Goal: Task Accomplishment & Management: Complete application form

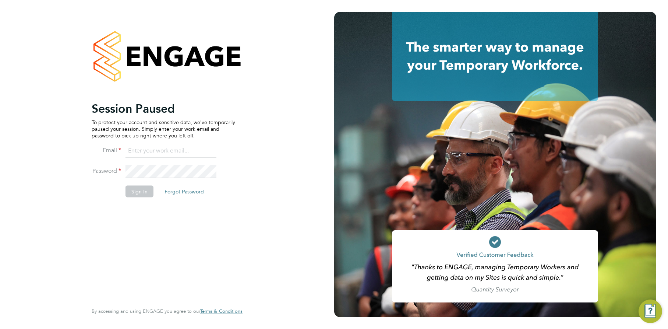
type input "ajay@carbonrecruitment.co.uk"
click at [120, 207] on div "Session Paused To protect your account and sensitive data, we've temporarily pa…" at bounding box center [164, 201] width 144 height 201
click at [137, 193] on button "Sign In" at bounding box center [140, 191] width 28 height 12
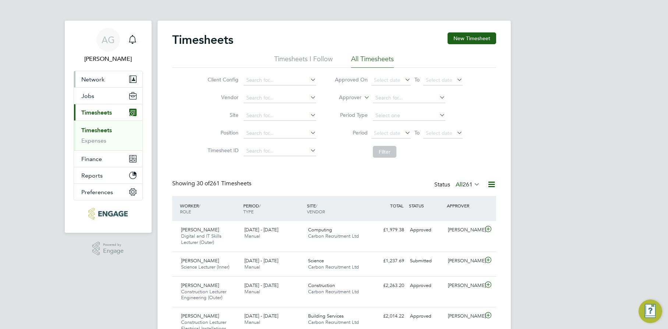
click at [98, 81] on span "Network" at bounding box center [92, 79] width 23 height 7
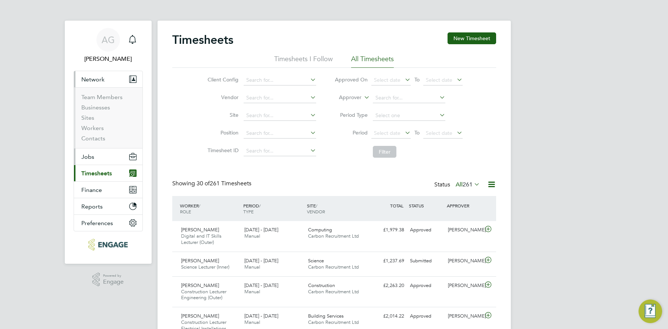
click at [90, 163] on button "Jobs" at bounding box center [108, 156] width 68 height 16
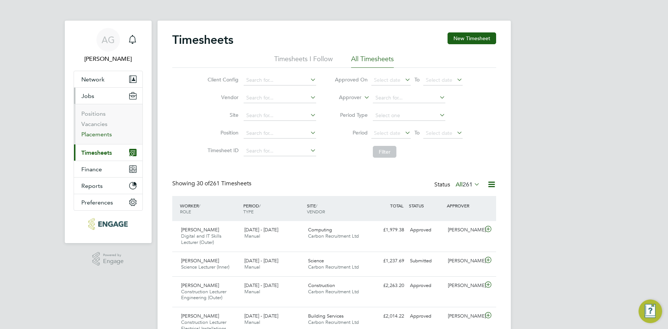
click at [97, 133] on link "Placements" at bounding box center [96, 134] width 31 height 7
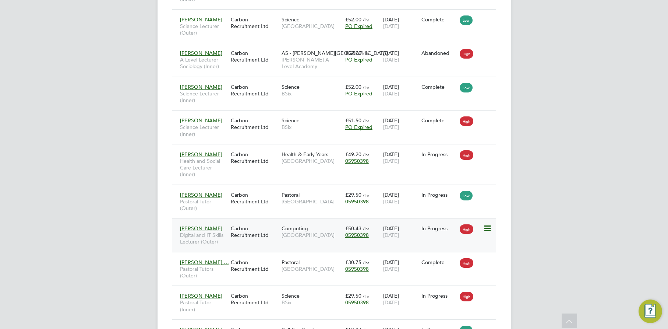
click at [488, 232] on icon at bounding box center [487, 228] width 7 height 9
click at [297, 242] on div "Computing Epping Forest Campus" at bounding box center [312, 231] width 64 height 21
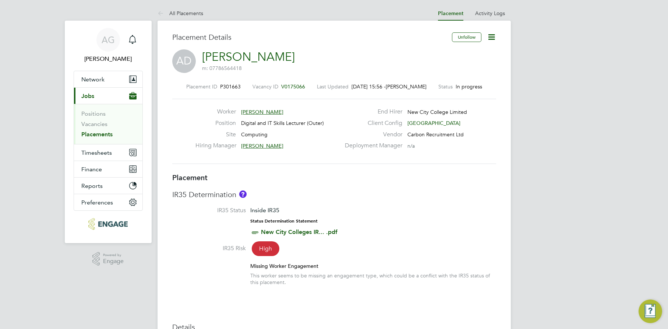
click at [492, 36] on icon at bounding box center [491, 36] width 9 height 9
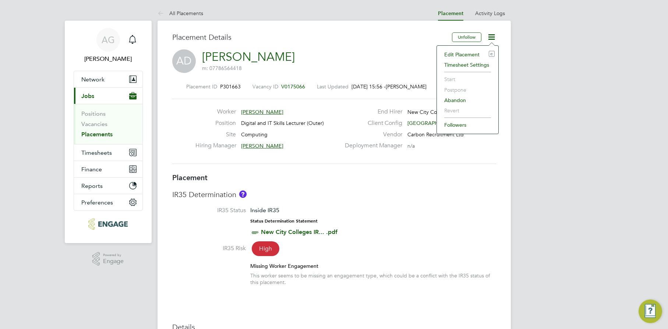
click at [391, 205] on div "IR35 Determination IR35 Status Inside IR35 Status Determination Statement New C…" at bounding box center [334, 241] width 324 height 103
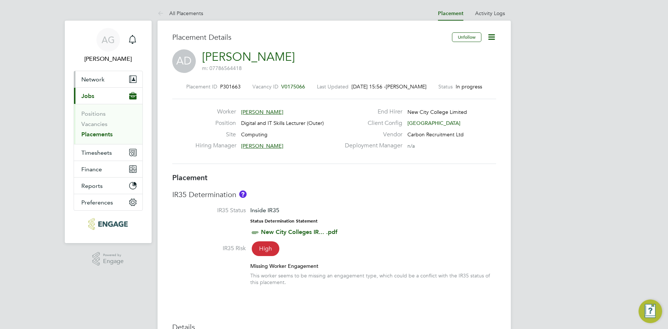
click at [95, 74] on button "Network" at bounding box center [108, 79] width 68 height 16
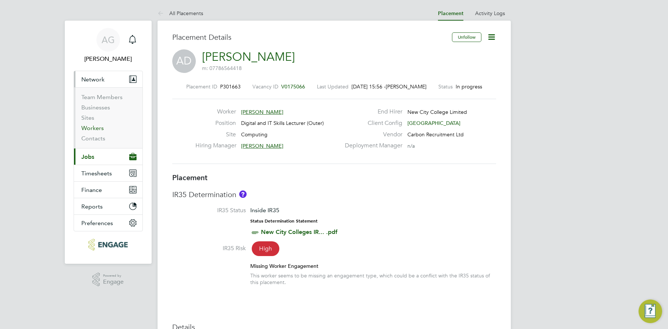
click at [95, 131] on link "Workers" at bounding box center [92, 127] width 22 height 7
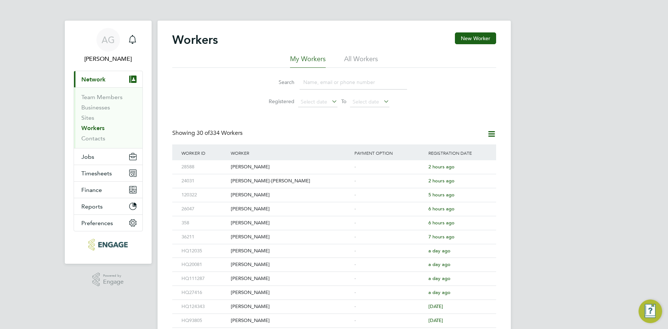
click at [329, 83] on input at bounding box center [354, 82] width 108 height 14
type input "an dag"
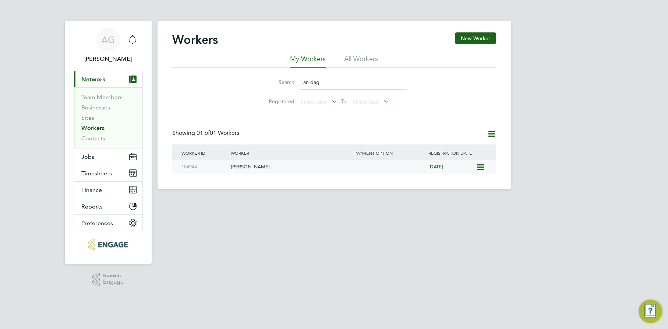
click at [279, 167] on div "[PERSON_NAME]" at bounding box center [291, 167] width 124 height 14
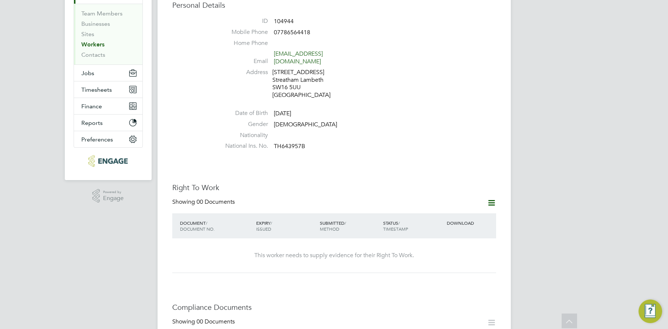
scroll to position [51, 0]
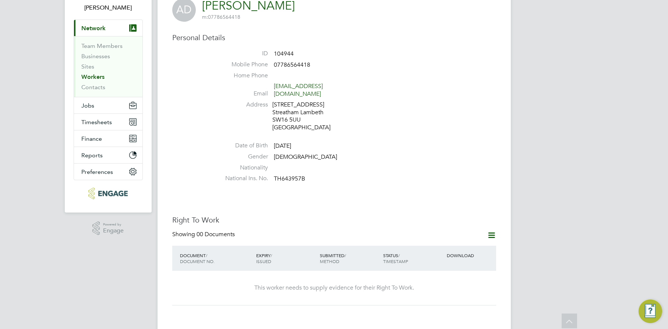
click at [495, 231] on icon at bounding box center [491, 235] width 9 height 9
click at [467, 244] on li "Add Right To Work Document" at bounding box center [450, 245] width 89 height 10
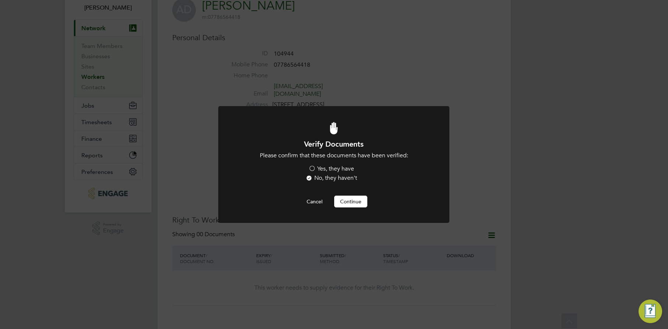
scroll to position [0, 0]
click at [335, 169] on label "Yes, they have" at bounding box center [332, 169] width 46 height 8
click at [0, 0] on input "Yes, they have" at bounding box center [0, 0] width 0 height 0
click at [348, 204] on button "Continue" at bounding box center [350, 202] width 33 height 12
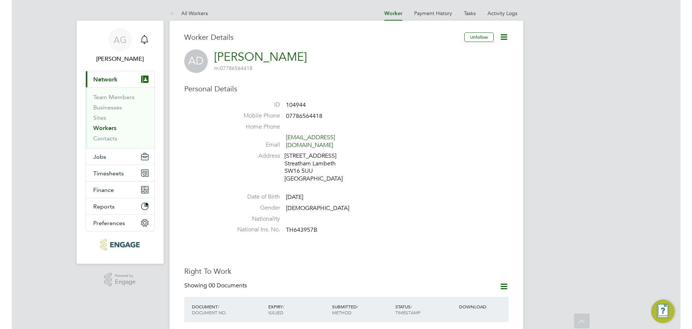
scroll to position [51, 0]
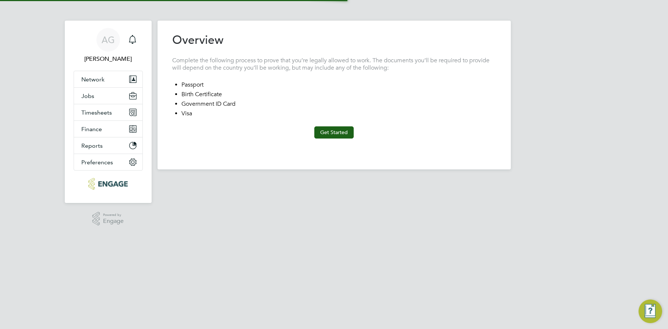
type input "[GEOGRAPHIC_DATA]"
click at [343, 128] on button "Get Started" at bounding box center [333, 132] width 39 height 12
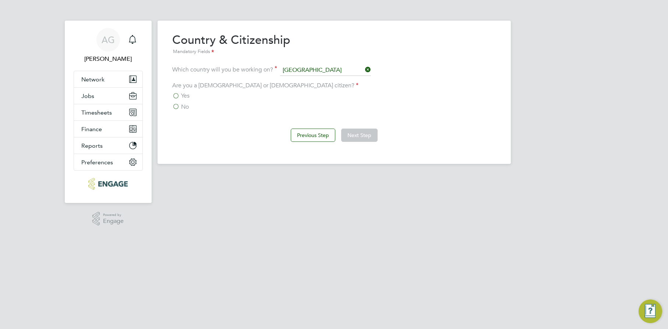
click at [66, 176] on html "AG [PERSON_NAME] Notifications Applications: Network Team Members Businesses Si…" at bounding box center [334, 88] width 668 height 176
click at [100, 76] on span "Network" at bounding box center [92, 79] width 23 height 7
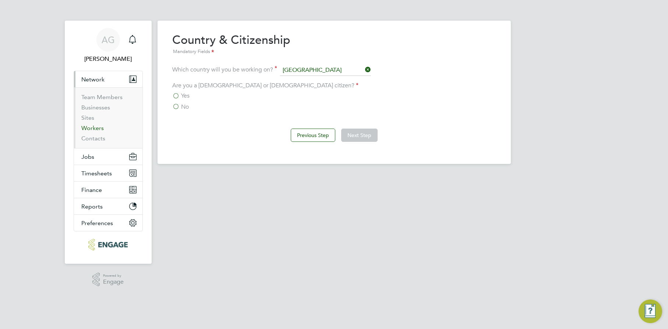
click at [102, 127] on link "Workers" at bounding box center [92, 127] width 22 height 7
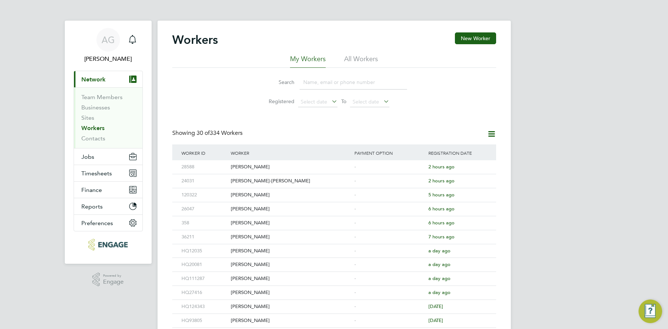
click at [319, 82] on input at bounding box center [354, 82] width 108 height 14
type input "emina"
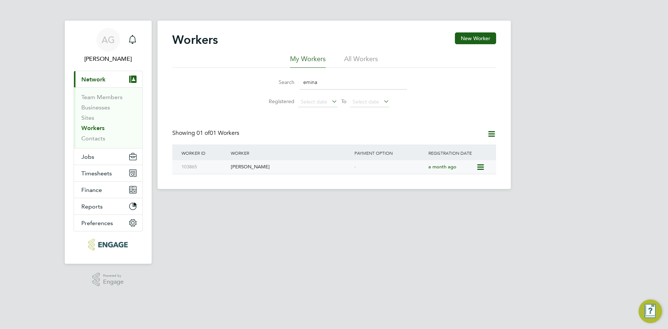
click at [246, 168] on div "[PERSON_NAME]" at bounding box center [291, 167] width 124 height 14
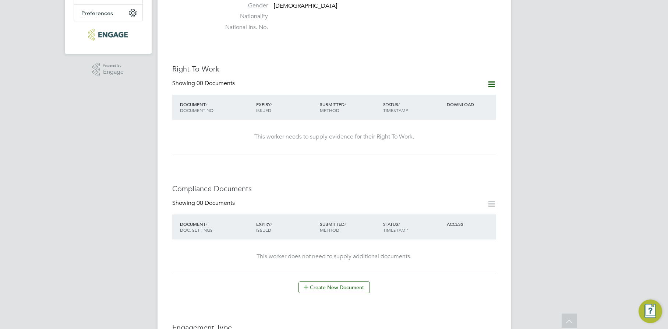
scroll to position [221, 0]
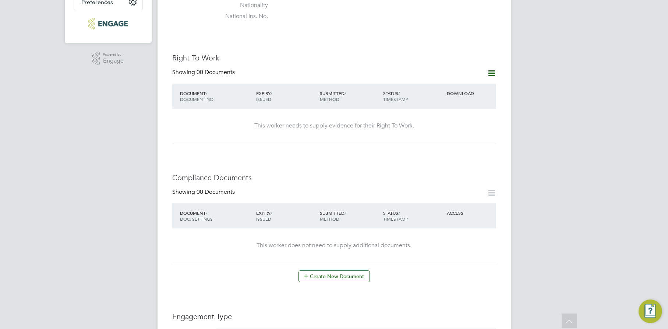
click at [485, 68] on div at bounding box center [489, 72] width 15 height 9
click at [490, 68] on icon at bounding box center [491, 72] width 9 height 9
click at [471, 77] on li "Add Right To Work Document" at bounding box center [450, 76] width 89 height 10
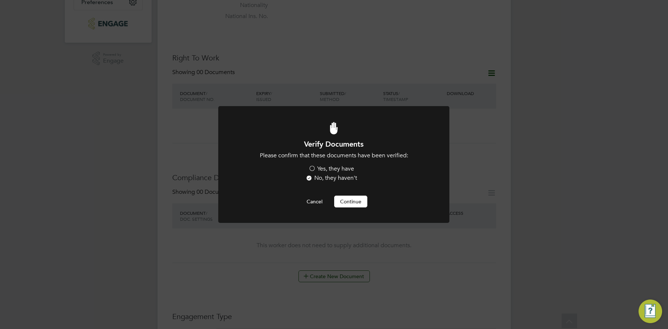
click at [347, 167] on label "Yes, they have" at bounding box center [332, 169] width 46 height 8
click at [0, 0] on input "Yes, they have" at bounding box center [0, 0] width 0 height 0
click at [345, 200] on button "Continue" at bounding box center [350, 202] width 33 height 12
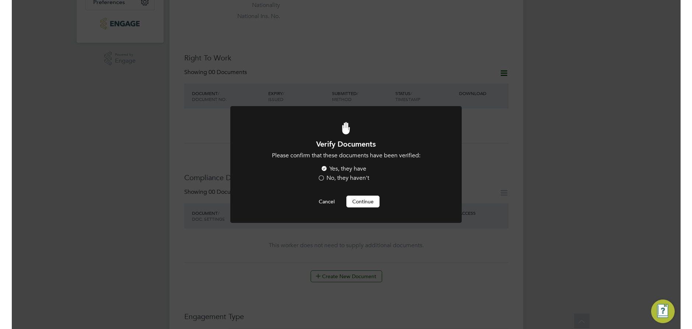
scroll to position [221, 0]
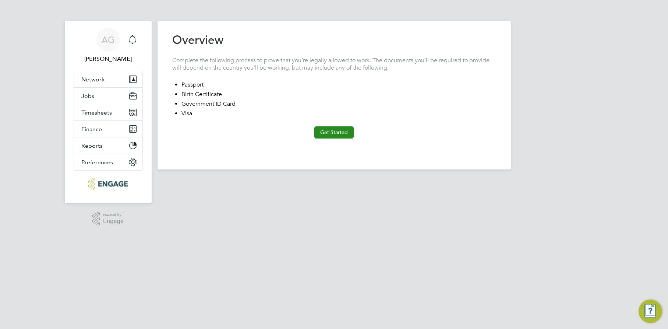
click at [349, 138] on button "Get Started" at bounding box center [333, 132] width 39 height 12
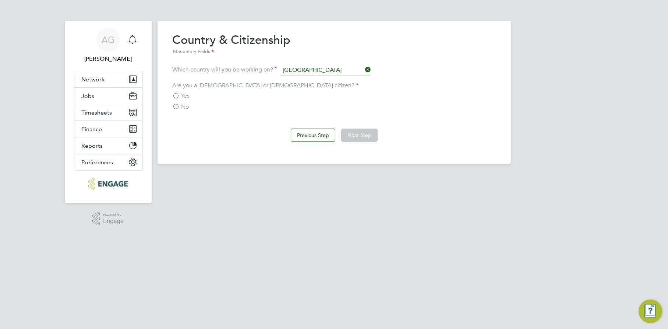
click at [171, 94] on div "Overview Complete the following process to prove that you’re legally allowed to…" at bounding box center [335, 92] width 354 height 143
click at [179, 96] on label "Yes" at bounding box center [180, 95] width 17 height 7
click at [0, 0] on input "Yes" at bounding box center [0, 0] width 0 height 0
click at [364, 136] on button "Next Step" at bounding box center [359, 135] width 36 height 13
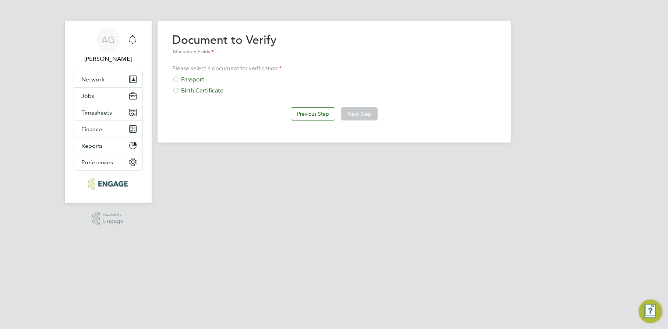
click at [180, 80] on div "Passport" at bounding box center [334, 80] width 324 height 8
click at [32, 154] on html "AG [PERSON_NAME] Notifications Applications: Network Team Members Businesses Si…" at bounding box center [334, 77] width 668 height 154
click at [356, 112] on button "Next Step" at bounding box center [359, 113] width 36 height 13
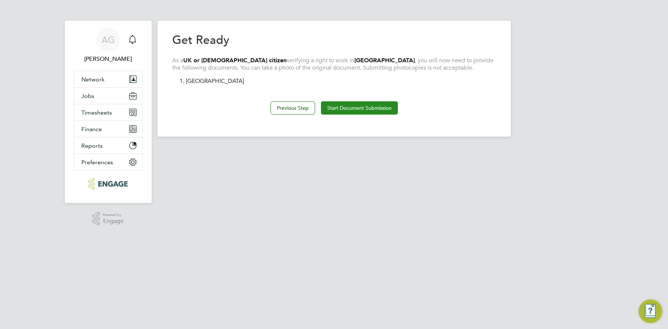
click at [352, 107] on button "Start Document Submission" at bounding box center [359, 107] width 77 height 13
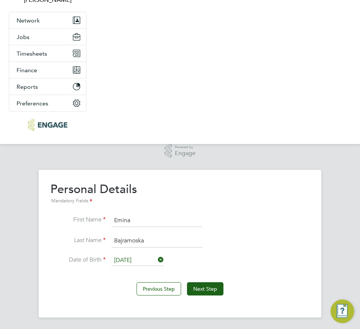
scroll to position [39, 0]
click at [197, 287] on button "Next Step" at bounding box center [205, 288] width 36 height 13
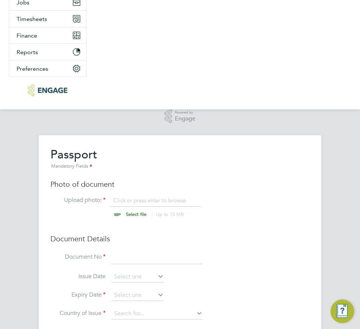
scroll to position [74, 0]
click at [137, 196] on input "file" at bounding box center [143, 207] width 116 height 22
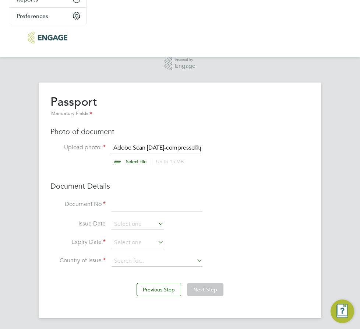
scroll to position [127, 0]
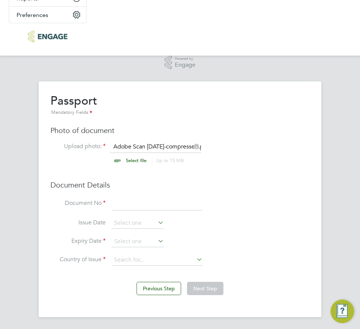
click at [131, 200] on input at bounding box center [157, 203] width 91 height 13
type input "141023413"
click at [152, 239] on input at bounding box center [138, 241] width 52 height 11
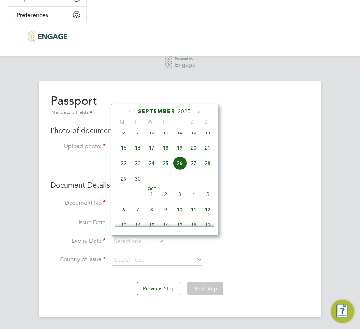
click at [178, 110] on span "2025" at bounding box center [184, 111] width 13 height 6
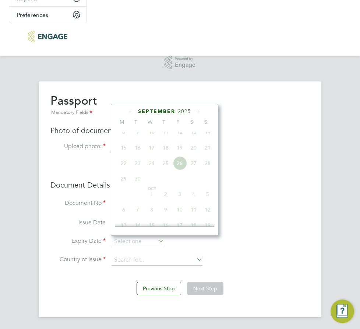
scroll to position [195, 0]
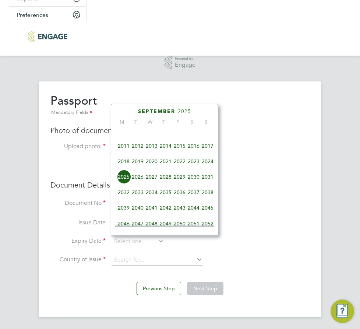
click at [136, 196] on span "2033" at bounding box center [138, 192] width 14 height 14
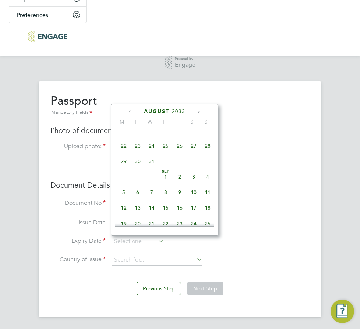
click at [130, 109] on icon at bounding box center [130, 112] width 7 height 8
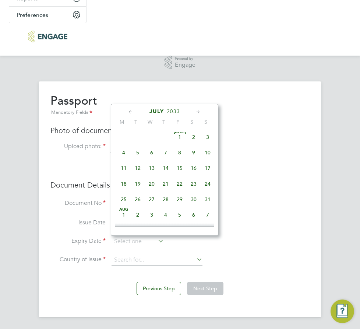
click at [133, 114] on icon at bounding box center [130, 112] width 7 height 8
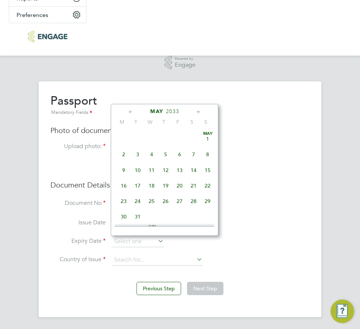
click at [200, 112] on icon at bounding box center [198, 112] width 7 height 8
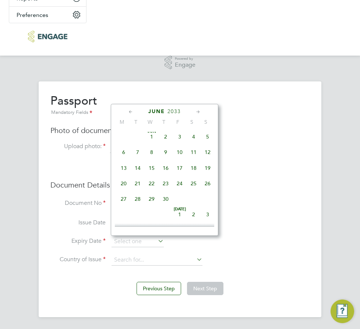
click at [165, 139] on span "2" at bounding box center [166, 137] width 14 height 14
type input "02 Jun 2033"
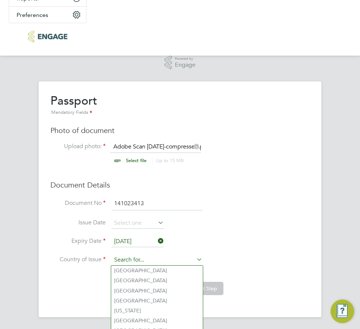
click at [120, 259] on input at bounding box center [157, 259] width 91 height 11
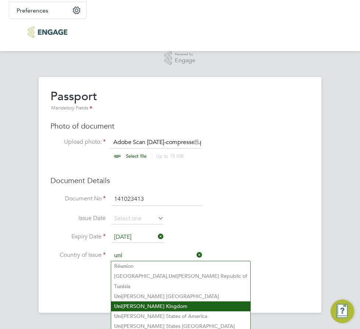
click at [165, 301] on li "Uni ted Kingdom" at bounding box center [180, 306] width 139 height 10
type input "United Kingdom"
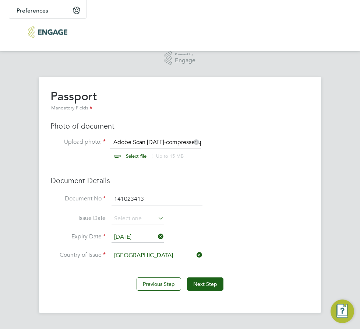
scroll to position [127, 0]
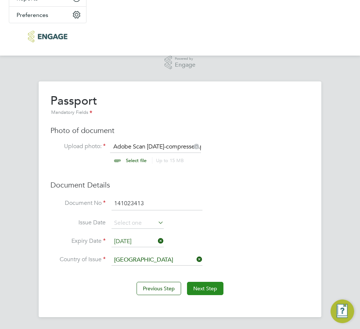
click at [210, 288] on button "Next Step" at bounding box center [205, 288] width 36 height 13
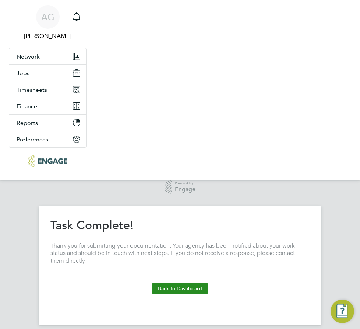
scroll to position [0, 0]
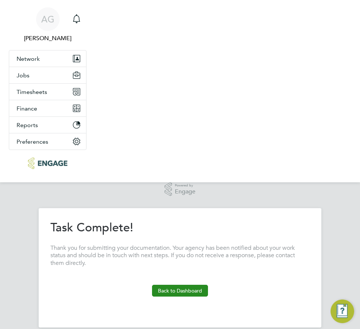
click at [184, 285] on button "Back to Dashboard" at bounding box center [180, 291] width 56 height 12
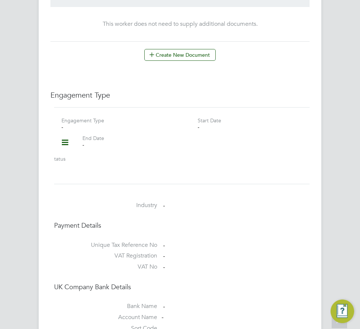
scroll to position [700, 0]
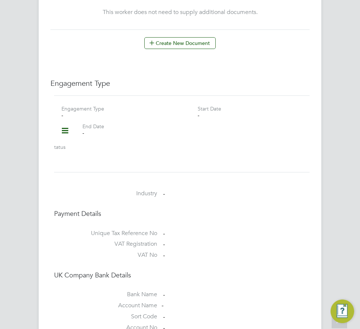
click at [62, 122] on icon at bounding box center [65, 130] width 13 height 17
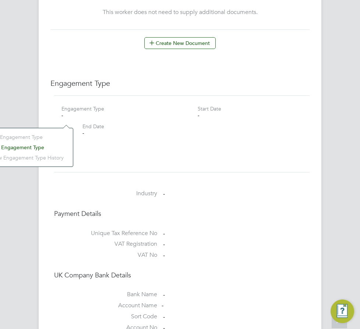
click at [33, 144] on li "Add Engagement Type" at bounding box center [28, 147] width 84 height 10
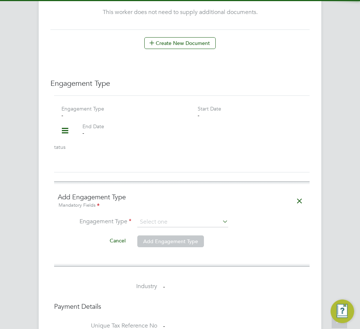
click at [134, 198] on ng-form "Add Engagement Type Mandatory Fields Engagement Type Cancel Add Engagement Type" at bounding box center [182, 224] width 248 height 63
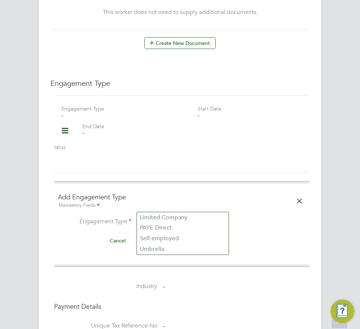
click at [146, 217] on input at bounding box center [182, 222] width 91 height 10
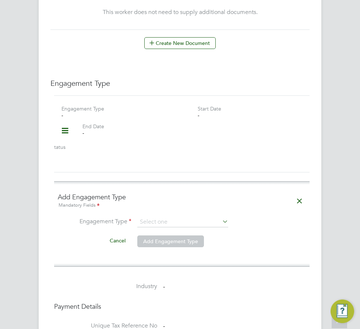
click at [170, 249] on li "Umbrella" at bounding box center [183, 249] width 92 height 11
type input "Umbrella"
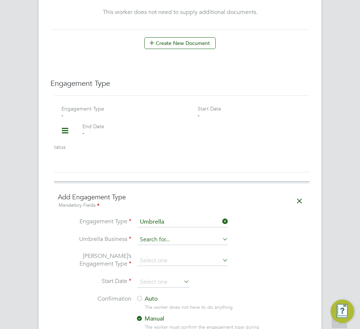
click at [172, 235] on input at bounding box center [182, 240] width 91 height 10
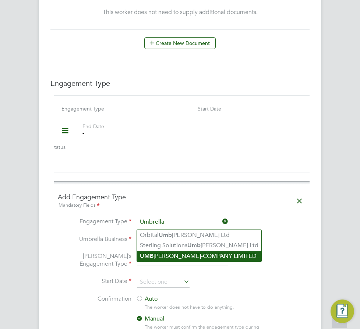
click at [170, 252] on li "UMB RELLA-COMPANY LIMITED" at bounding box center [199, 256] width 124 height 11
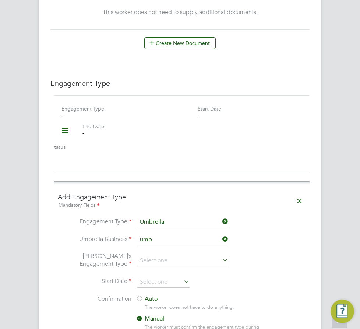
type input "UMBRELLA-COMPANY LIMITED"
click at [173, 256] on input at bounding box center [182, 261] width 91 height 10
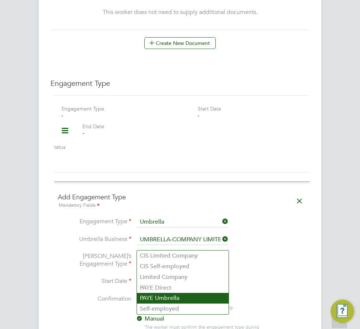
click at [183, 302] on li "PAYE Umbrella" at bounding box center [183, 298] width 92 height 11
type input "PAYE Umbrella"
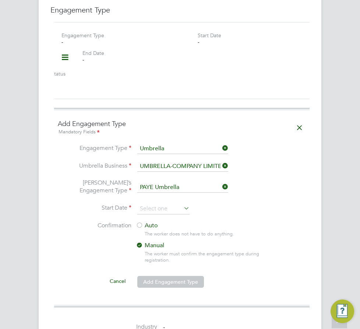
scroll to position [773, 0]
click at [157, 203] on input at bounding box center [163, 208] width 52 height 11
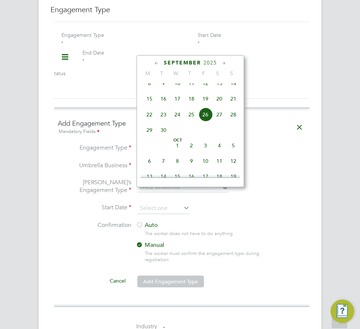
click at [154, 62] on icon at bounding box center [156, 63] width 7 height 8
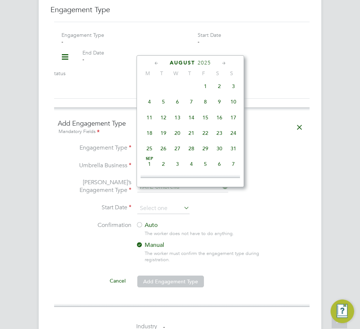
click at [180, 166] on span "3" at bounding box center [178, 164] width 14 height 14
type input "03 Sep 2025"
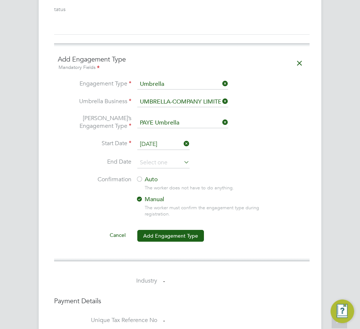
scroll to position [847, 0]
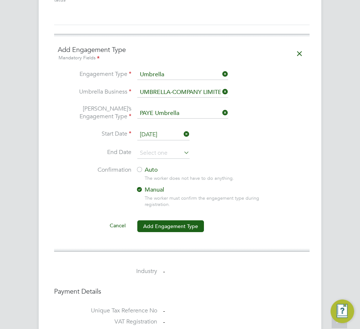
click at [148, 166] on label "Auto" at bounding box center [202, 170] width 133 height 8
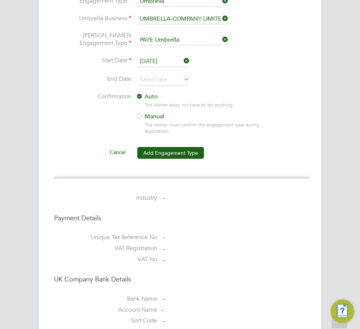
scroll to position [921, 0]
click at [158, 147] on button "Add Engagement Type" at bounding box center [170, 153] width 67 height 12
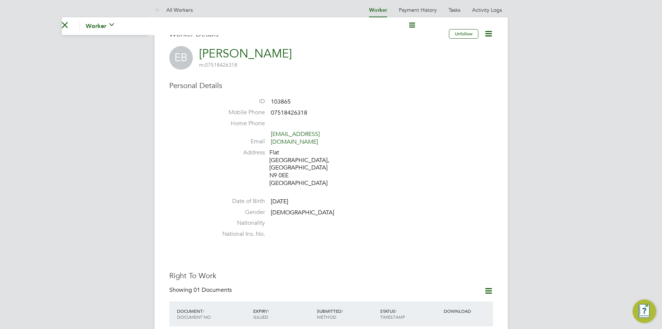
scroll to position [0, 0]
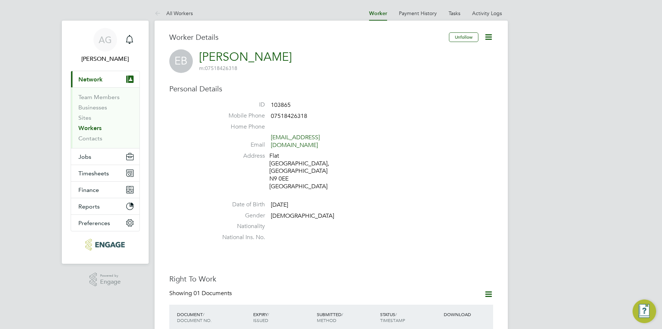
click at [86, 75] on button "Current page: Network" at bounding box center [105, 79] width 68 height 16
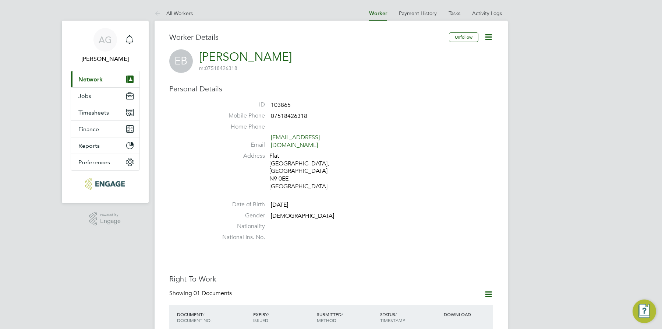
click at [86, 78] on span "Network" at bounding box center [90, 79] width 24 height 7
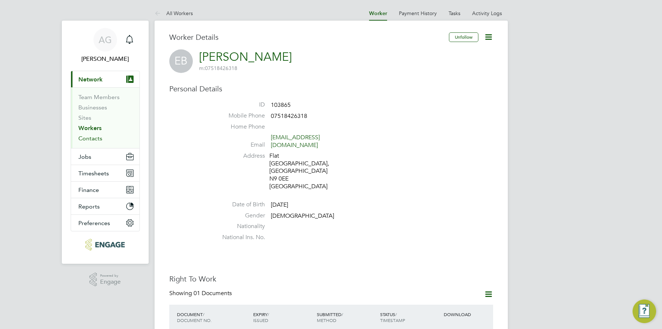
click at [95, 139] on link "Contacts" at bounding box center [90, 138] width 24 height 7
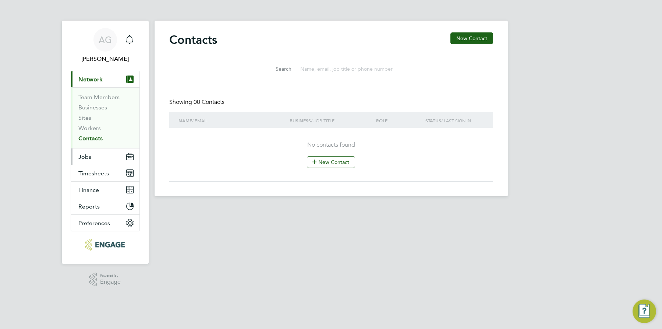
click at [99, 157] on button "Jobs" at bounding box center [105, 156] width 68 height 16
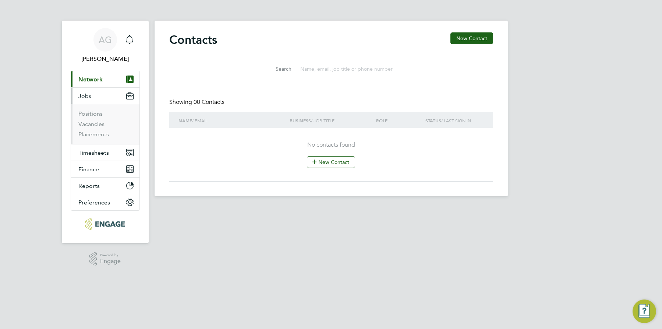
drag, startPoint x: 100, startPoint y: 67, endPoint x: 87, endPoint y: 83, distance: 19.9
click at [99, 68] on app-nav-user-info "AG Ajay Gandhi Notifications" at bounding box center [105, 46] width 69 height 50
click at [87, 83] on button "Current page: Network" at bounding box center [105, 79] width 68 height 16
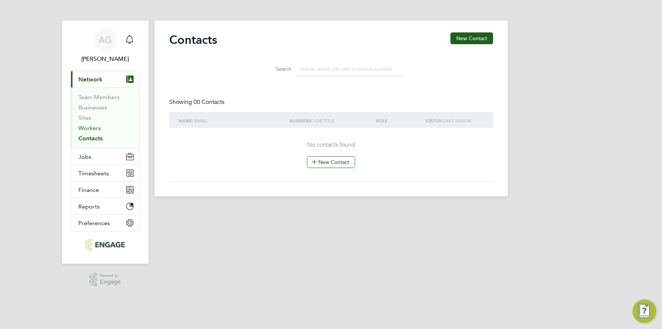
click at [98, 129] on link "Workers" at bounding box center [89, 127] width 22 height 7
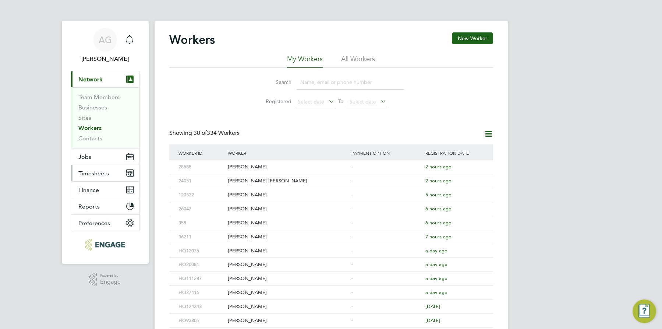
click at [101, 175] on span "Timesheets" at bounding box center [93, 173] width 31 height 7
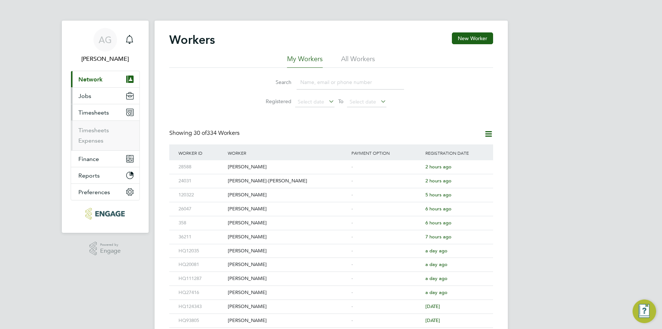
click at [94, 96] on button "Jobs" at bounding box center [105, 96] width 68 height 16
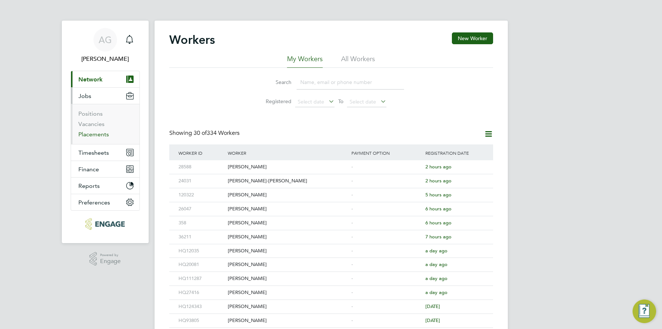
click at [91, 136] on link "Placements" at bounding box center [93, 134] width 31 height 7
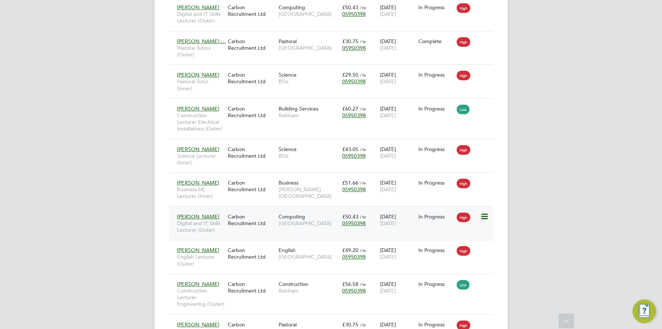
click at [293, 226] on span "[GEOGRAPHIC_DATA]" at bounding box center [309, 223] width 60 height 7
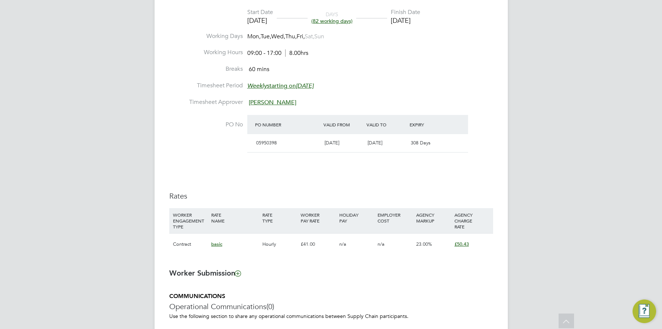
scroll to position [331, 0]
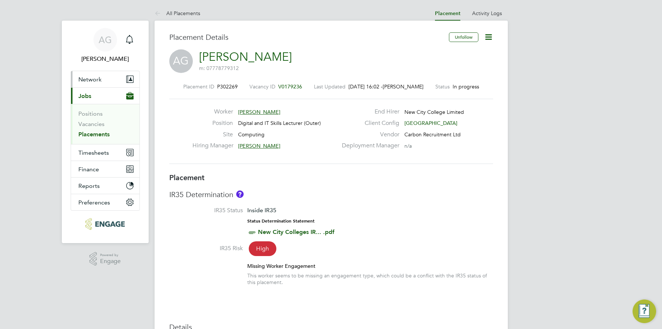
click at [83, 80] on span "Network" at bounding box center [89, 79] width 23 height 7
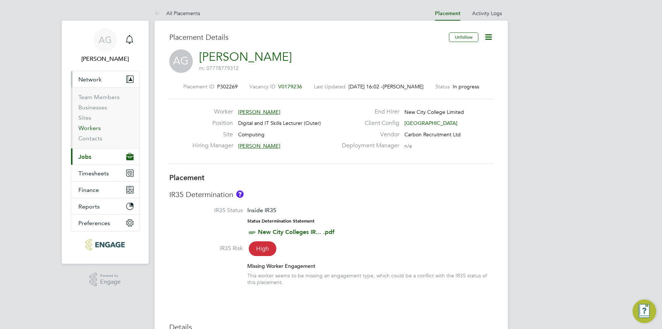
click at [94, 128] on link "Workers" at bounding box center [89, 127] width 22 height 7
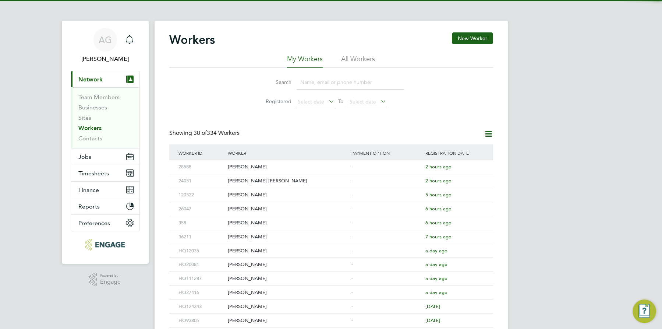
click at [356, 89] on input at bounding box center [351, 82] width 108 height 14
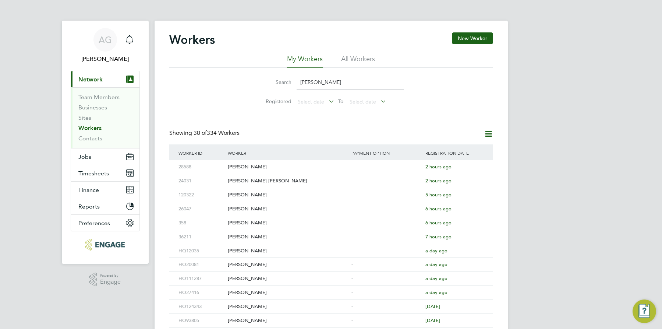
type input "[PERSON_NAME]"
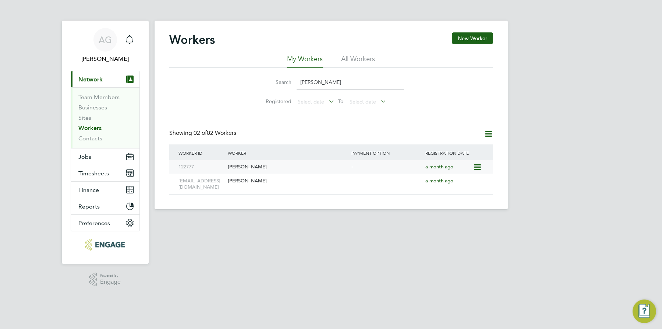
click at [481, 168] on icon at bounding box center [477, 167] width 7 height 9
click at [509, 176] on div "AG [PERSON_NAME] Notifications Applications: Current page: Network Team Members…" at bounding box center [331, 110] width 662 height 221
click at [481, 180] on icon at bounding box center [477, 181] width 7 height 9
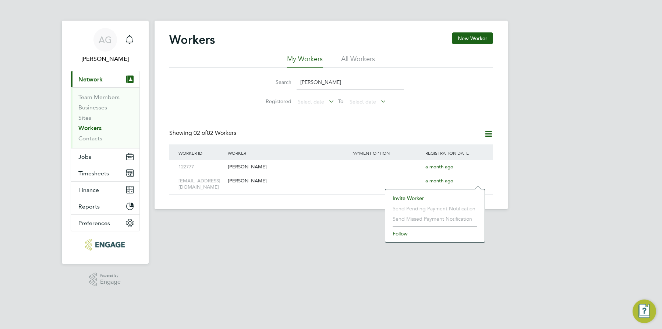
click at [235, 221] on html "AG [PERSON_NAME] Notifications Applications: Current page: Network Team Members…" at bounding box center [331, 110] width 662 height 221
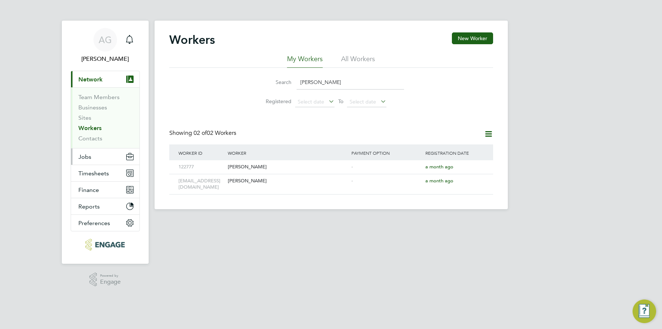
click at [91, 154] on span "Jobs" at bounding box center [84, 156] width 13 height 7
click at [196, 186] on div "[EMAIL_ADDRESS][DOMAIN_NAME]" at bounding box center [201, 184] width 49 height 20
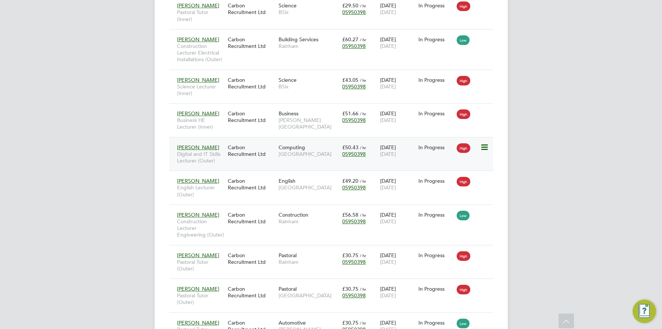
click at [482, 152] on icon at bounding box center [484, 147] width 7 height 9
click at [284, 157] on span "[GEOGRAPHIC_DATA]" at bounding box center [309, 154] width 60 height 7
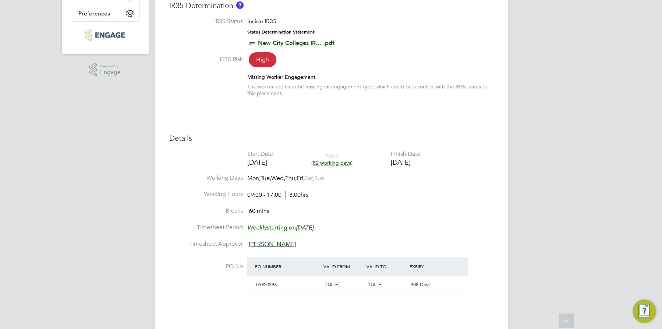
scroll to position [221, 0]
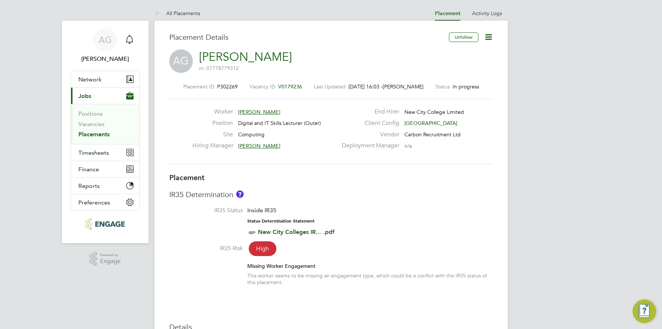
click at [227, 53] on link "[PERSON_NAME]" at bounding box center [245, 57] width 93 height 14
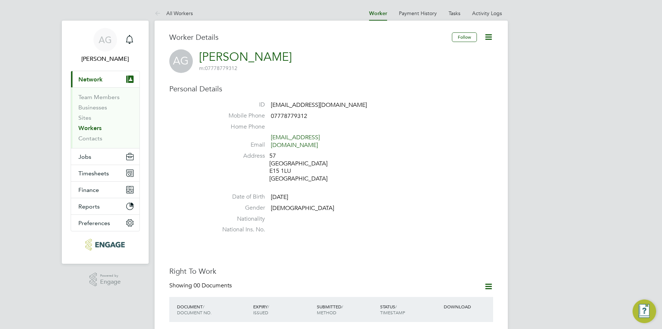
scroll to position [221, 0]
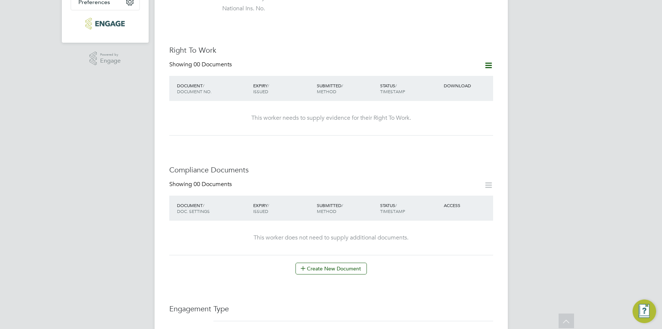
click at [488, 61] on icon at bounding box center [488, 65] width 9 height 9
click at [446, 71] on li "Add Right To Work Document" at bounding box center [447, 76] width 89 height 10
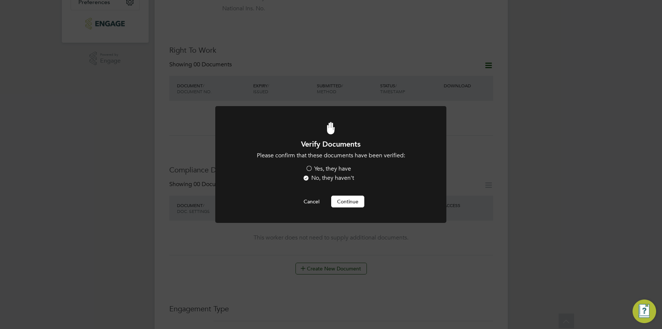
click at [347, 169] on label "Yes, they have" at bounding box center [329, 169] width 46 height 8
click at [0, 0] on input "Yes, they have" at bounding box center [0, 0] width 0 height 0
drag, startPoint x: 74, startPoint y: 171, endPoint x: 80, endPoint y: 168, distance: 6.8
click at [74, 171] on div "Verify Documents Please confirm that these documents have been verified: Yes, t…" at bounding box center [331, 164] width 662 height 329
click at [348, 198] on button "Continue" at bounding box center [347, 202] width 33 height 12
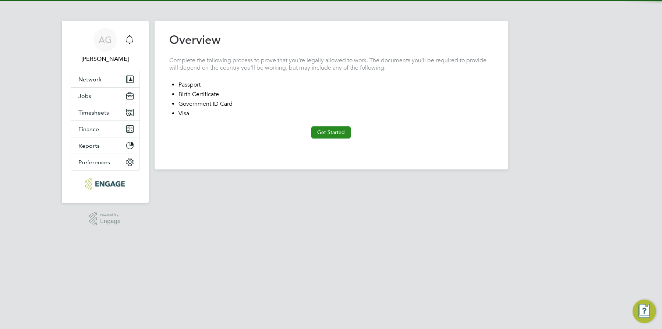
click at [331, 133] on button "Get Started" at bounding box center [331, 132] width 39 height 12
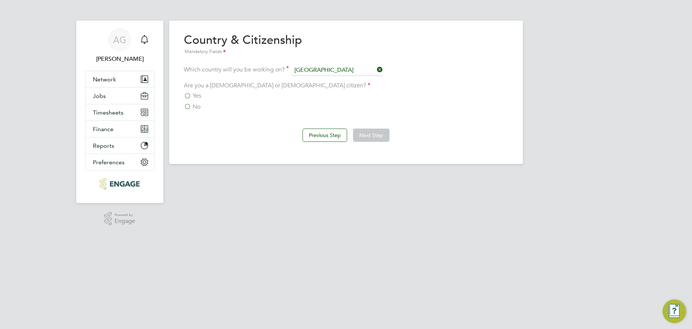
click at [189, 103] on label "No" at bounding box center [192, 106] width 17 height 7
click at [0, 0] on input "No" at bounding box center [0, 0] width 0 height 0
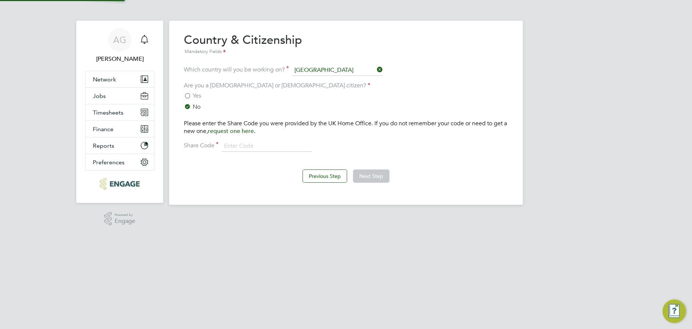
click at [185, 111] on div "Yes No Please enter the Share Code you were provided by the UK Home Office. If …" at bounding box center [346, 121] width 324 height 59
click at [248, 143] on input at bounding box center [266, 146] width 91 height 11
click at [234, 143] on input "wet5cg6ct" at bounding box center [266, 146] width 91 height 11
type input "wet 5cg 6ct"
click at [384, 177] on button "Next Step" at bounding box center [371, 175] width 36 height 13
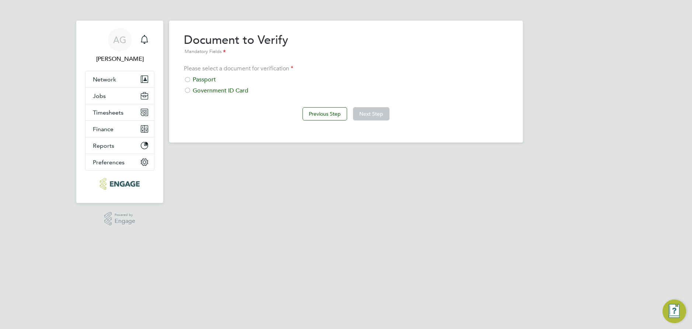
click at [197, 78] on div "Passport" at bounding box center [346, 80] width 324 height 8
click at [391, 112] on div "Previous Step Next Step" at bounding box center [346, 112] width 324 height 29
click at [388, 112] on button "Next Step" at bounding box center [371, 113] width 36 height 13
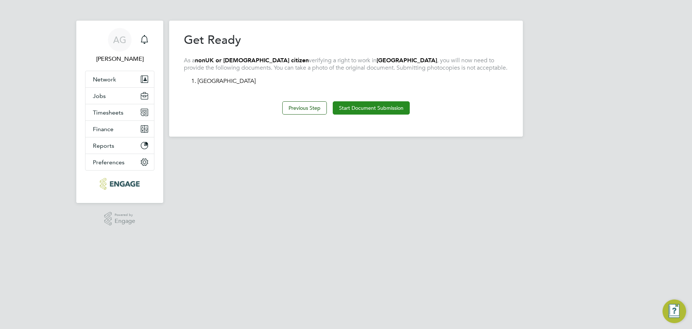
click at [387, 109] on button "Start Document Submission" at bounding box center [371, 107] width 77 height 13
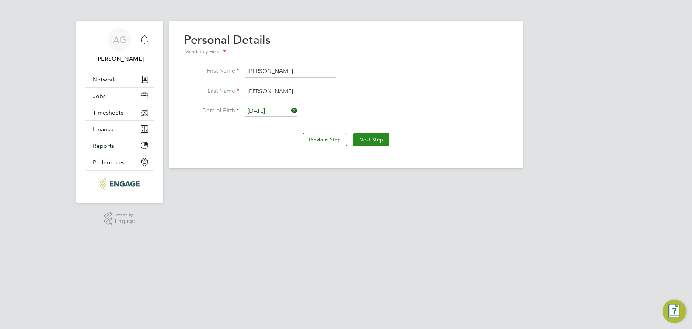
click at [375, 140] on button "Next Step" at bounding box center [371, 139] width 36 height 13
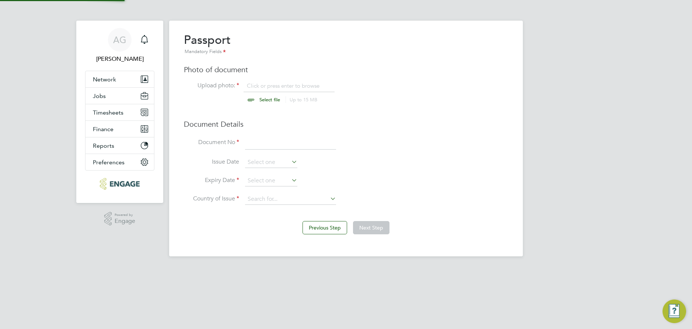
scroll to position [10, 91]
click at [271, 146] on input at bounding box center [290, 142] width 91 height 13
click at [580, 236] on div "AG Ajay Gandhi Notifications Applications: Network Team Members Businesses Site…" at bounding box center [346, 134] width 692 height 268
click at [255, 145] on input at bounding box center [290, 142] width 91 height 13
drag, startPoint x: 238, startPoint y: 274, endPoint x: 259, endPoint y: 172, distance: 104.1
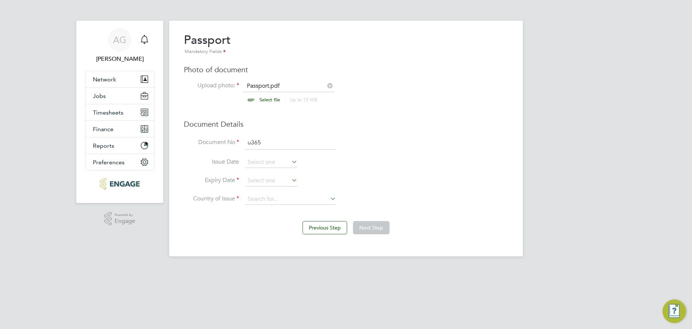
click at [238, 268] on html "AG Ajay Gandhi Notifications Applications: Network Team Members Businesses Site…" at bounding box center [346, 134] width 692 height 268
click at [274, 140] on input "u365" at bounding box center [290, 142] width 91 height 13
type input "u3656141"
click at [272, 176] on input at bounding box center [271, 180] width 52 height 11
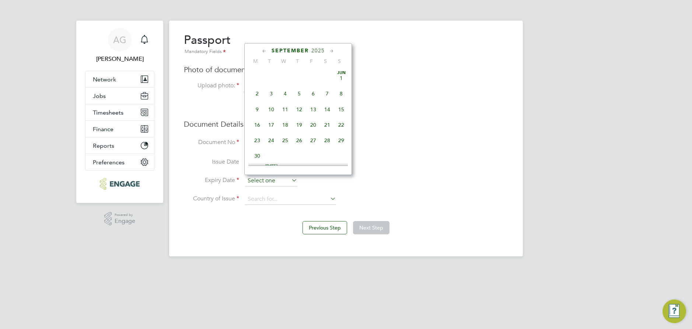
scroll to position [271, 0]
click at [330, 49] on icon at bounding box center [331, 51] width 7 height 8
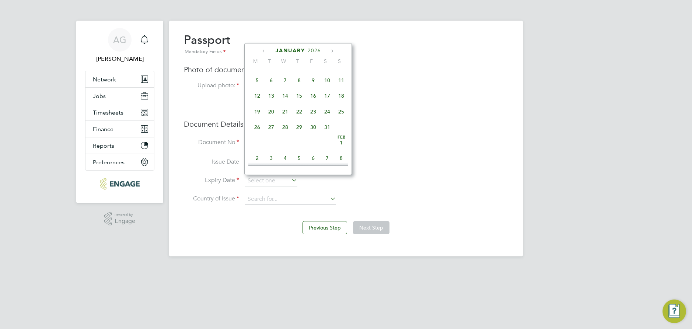
click at [330, 49] on icon at bounding box center [331, 51] width 7 height 8
click at [318, 49] on div "March 2026" at bounding box center [297, 50] width 99 height 7
click at [288, 54] on div "March 2026" at bounding box center [297, 50] width 99 height 7
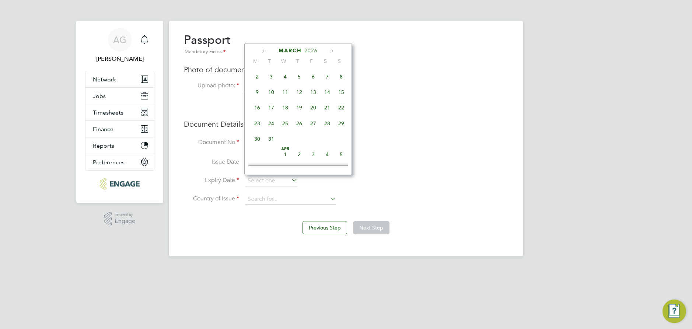
click at [291, 50] on span "March" at bounding box center [289, 51] width 23 height 6
click at [315, 51] on span "2025" at bounding box center [317, 51] width 13 height 6
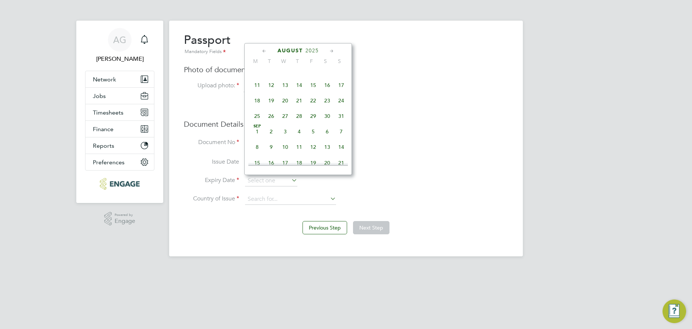
click at [316, 48] on span "2025" at bounding box center [311, 51] width 13 height 6
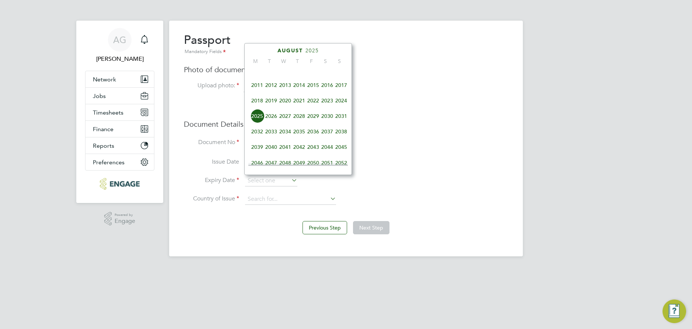
click at [329, 122] on span "2030" at bounding box center [327, 116] width 14 height 14
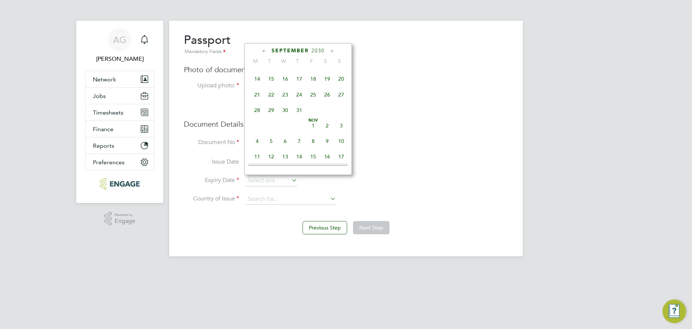
scroll to position [574, 0]
drag, startPoint x: 295, startPoint y: 153, endPoint x: 300, endPoint y: 150, distance: 6.0
click at [295, 148] on span at bounding box center [299, 141] width 14 height 14
click at [339, 117] on span "22" at bounding box center [341, 110] width 14 height 14
type input "22 Dec 2030"
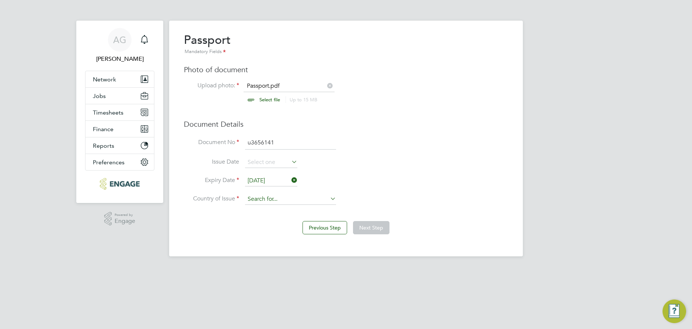
click at [273, 200] on input at bounding box center [290, 199] width 91 height 11
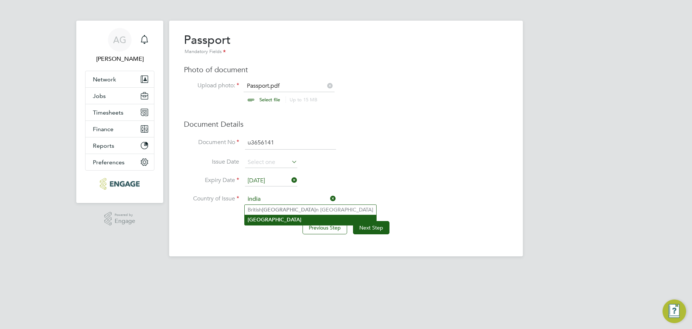
click at [264, 215] on li "India" at bounding box center [310, 220] width 131 height 10
type input "India"
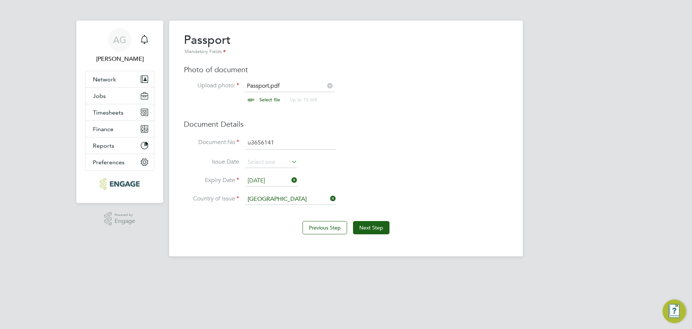
drag, startPoint x: 190, startPoint y: 306, endPoint x: 225, endPoint y: 286, distance: 40.3
click at [190, 268] on html "AG Ajay Gandhi Notifications Applications: Network Team Members Businesses Site…" at bounding box center [346, 134] width 692 height 268
click at [376, 231] on button "Next Step" at bounding box center [371, 227] width 36 height 13
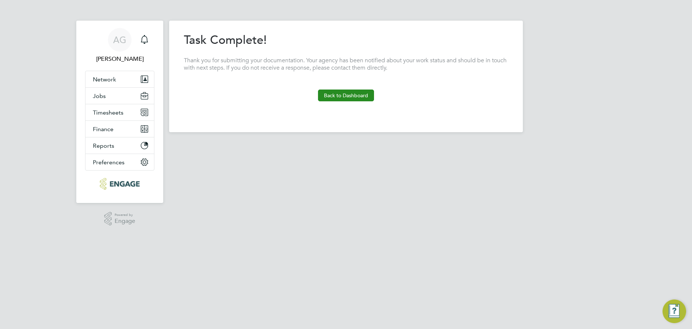
click at [349, 92] on button "Back to Dashboard" at bounding box center [346, 95] width 56 height 12
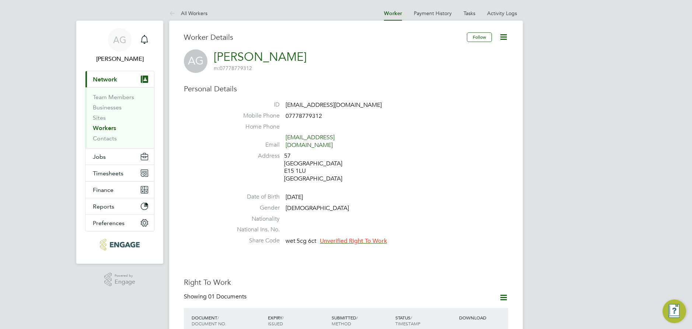
click at [340, 237] on span "Unverified Right To Work" at bounding box center [353, 240] width 67 height 7
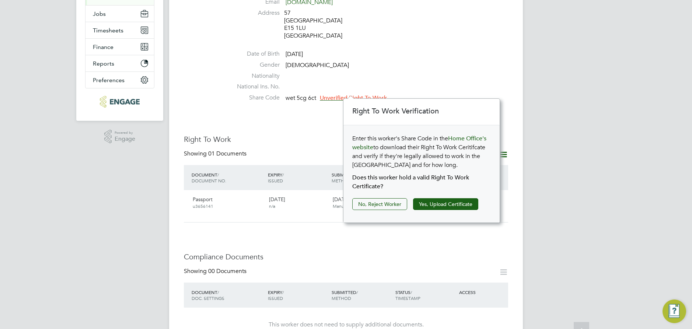
scroll to position [147, 0]
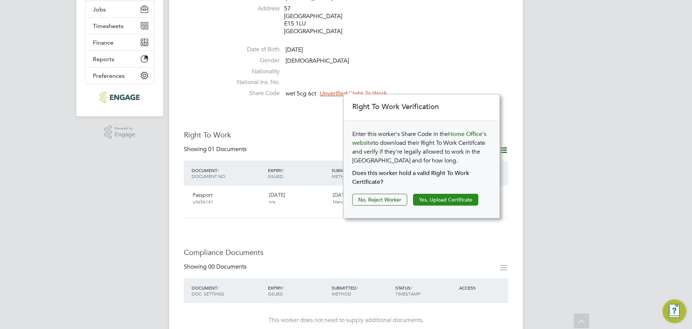
click at [434, 198] on button "Yes, Upload Certificate" at bounding box center [445, 200] width 65 height 12
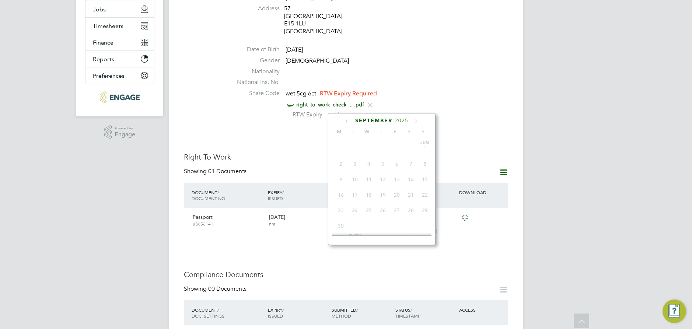
click at [347, 110] on input at bounding box center [354, 115] width 52 height 11
click at [414, 121] on icon at bounding box center [415, 121] width 7 height 8
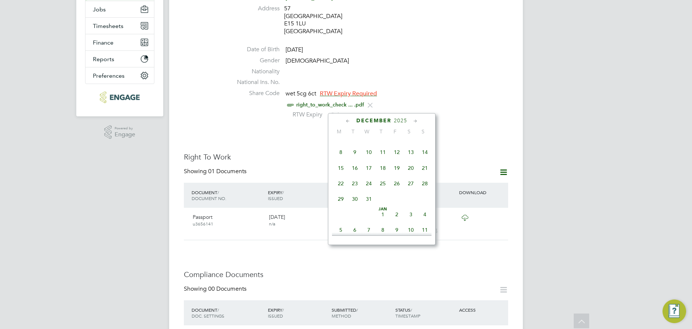
click at [414, 121] on icon at bounding box center [415, 121] width 7 height 8
drag, startPoint x: 408, startPoint y: 119, endPoint x: 414, endPoint y: 119, distance: 5.5
click at [410, 119] on div "January 2026" at bounding box center [381, 120] width 99 height 7
click at [414, 119] on icon at bounding box center [415, 121] width 7 height 8
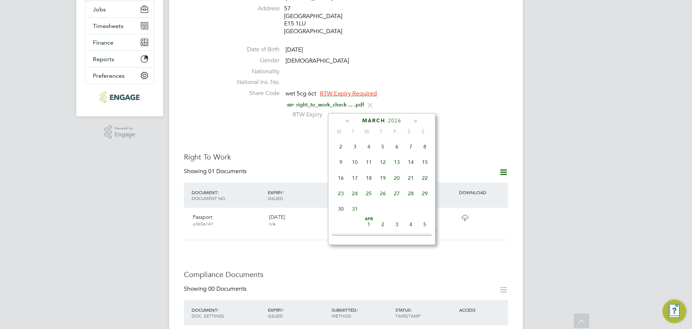
click at [414, 119] on icon at bounding box center [415, 121] width 7 height 8
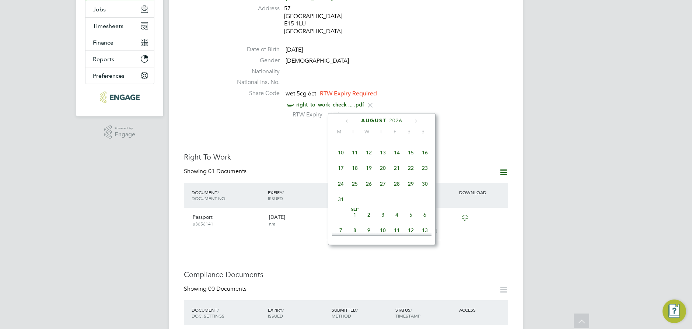
click at [414, 119] on icon at bounding box center [415, 121] width 7 height 8
click at [356, 119] on span "December" at bounding box center [373, 120] width 35 height 6
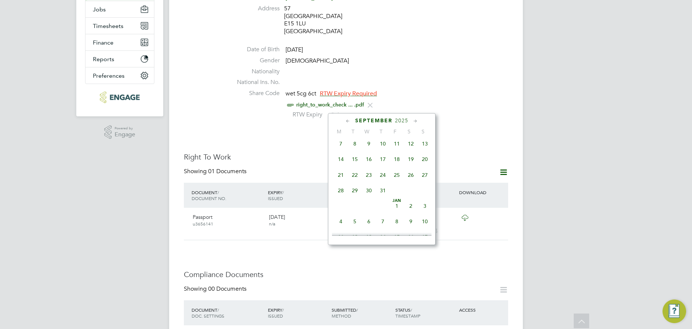
scroll to position [254, 0]
click at [379, 119] on span "September" at bounding box center [373, 120] width 37 height 6
click at [383, 123] on span "September" at bounding box center [373, 120] width 37 height 6
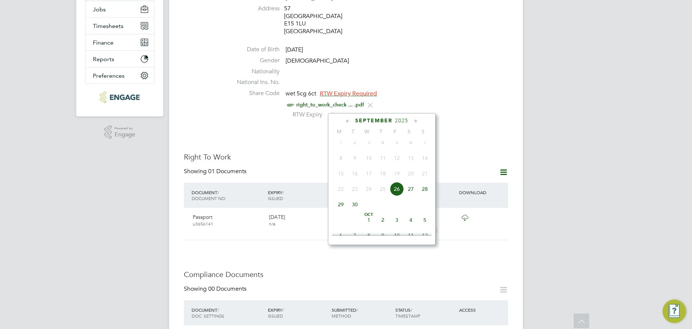
click at [385, 122] on span "September" at bounding box center [373, 120] width 37 height 6
click at [414, 122] on icon at bounding box center [415, 121] width 7 height 8
click at [389, 117] on div "October 2025" at bounding box center [381, 120] width 99 height 7
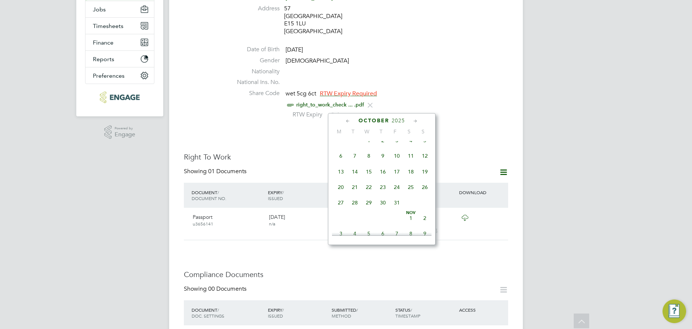
click at [391, 118] on span "2025" at bounding box center [397, 120] width 13 height 6
click at [393, 118] on span "2025" at bounding box center [397, 120] width 13 height 6
click at [387, 119] on div "August 2025" at bounding box center [381, 120] width 99 height 7
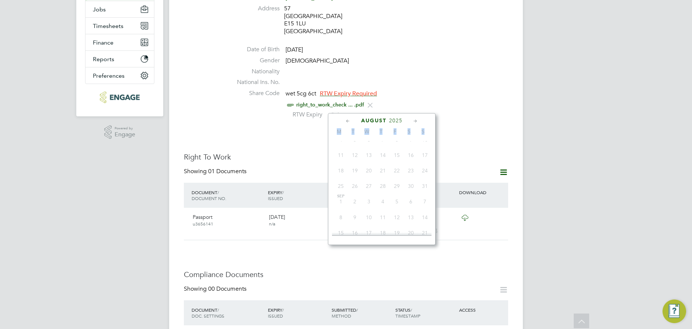
click at [396, 121] on span "2025" at bounding box center [395, 120] width 13 height 6
click at [396, 121] on span "2025" at bounding box center [401, 120] width 13 height 6
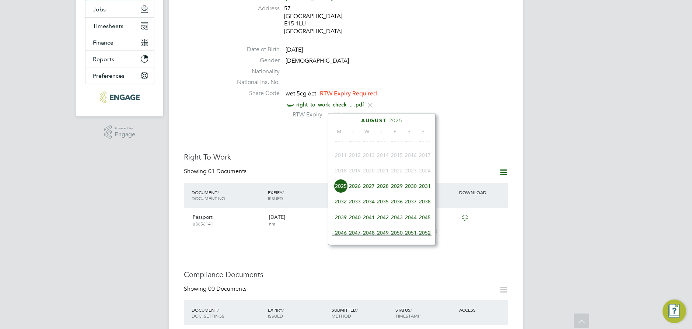
click at [357, 192] on span "2026" at bounding box center [355, 186] width 14 height 14
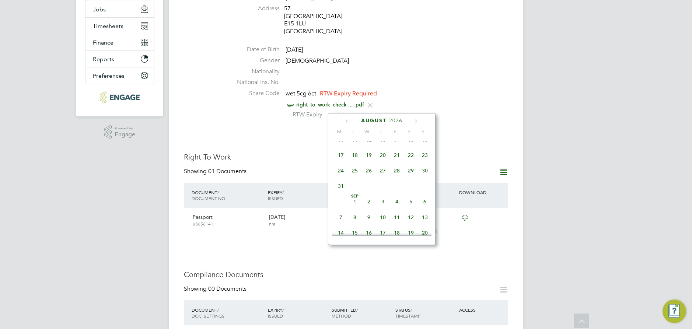
click at [414, 123] on icon at bounding box center [415, 121] width 7 height 8
click at [416, 120] on icon at bounding box center [415, 121] width 7 height 8
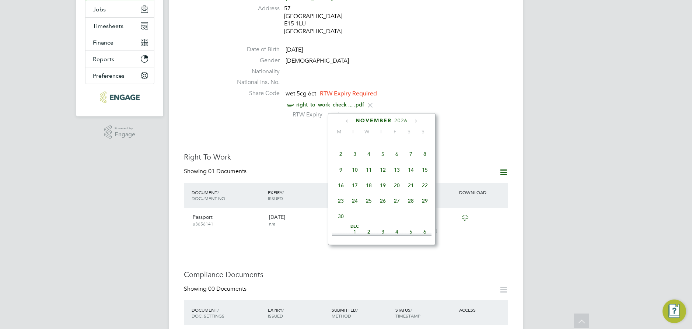
click at [424, 161] on span "8" at bounding box center [425, 154] width 14 height 14
type input "08 Nov 2026"
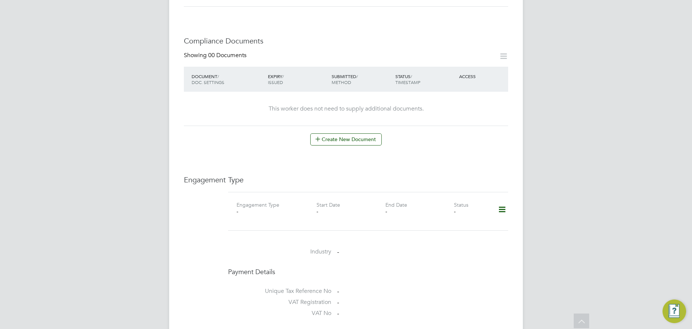
scroll to position [442, 0]
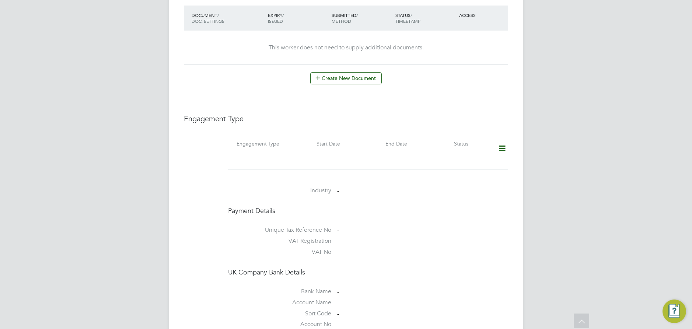
click at [499, 141] on icon at bounding box center [501, 148] width 13 height 17
click at [466, 171] on li "Add Engagement Type" at bounding box center [464, 173] width 84 height 10
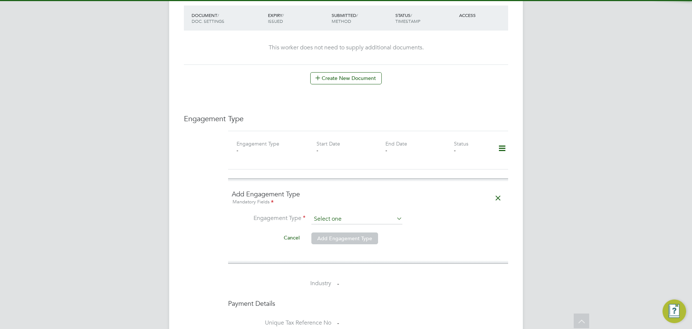
click at [337, 214] on input at bounding box center [356, 219] width 91 height 10
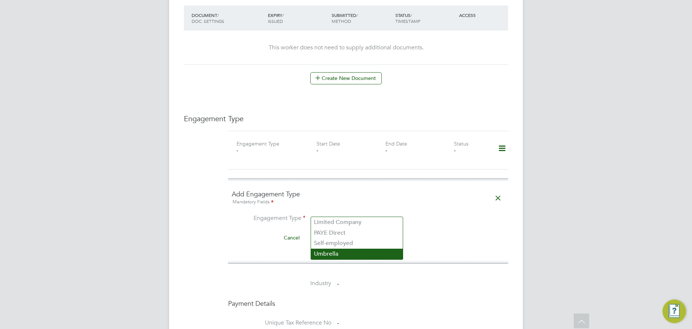
click at [330, 253] on li "Umbrella" at bounding box center [357, 254] width 92 height 11
type input "Umbrella"
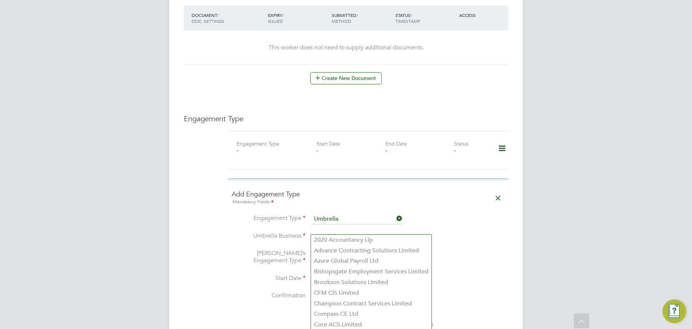
click at [338, 232] on input at bounding box center [356, 237] width 91 height 10
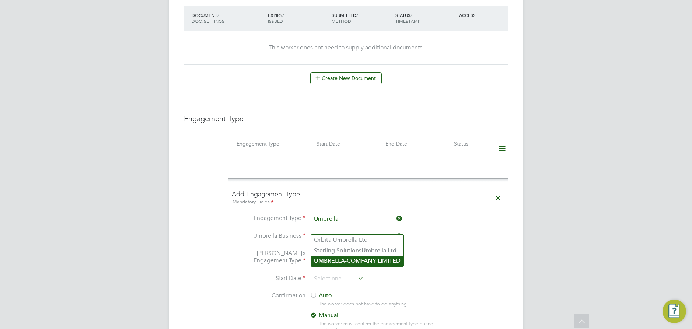
click at [349, 259] on li "UM BRELLA-COMPANY LIMITED" at bounding box center [357, 261] width 92 height 11
type input "UMBRELLA-COMPANY LIMITED"
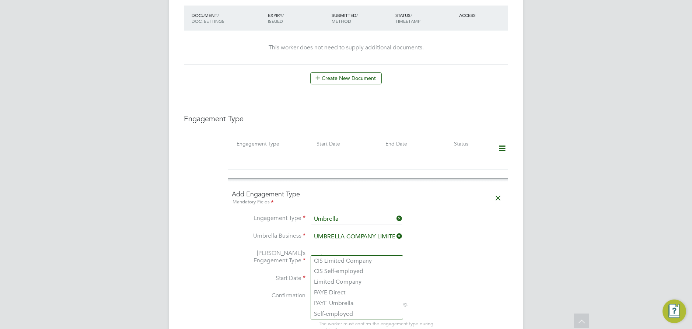
click at [333, 252] on input at bounding box center [356, 257] width 91 height 10
click at [339, 307] on li "PAYE Umbrella" at bounding box center [357, 303] width 92 height 11
type input "PAYE Umbrella"
click at [332, 273] on input at bounding box center [337, 278] width 52 height 11
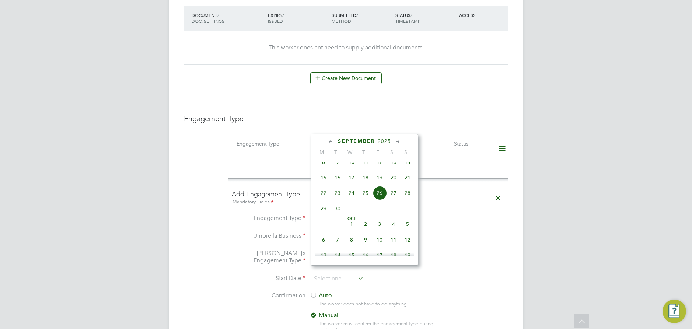
click at [330, 142] on icon at bounding box center [330, 142] width 7 height 8
click at [324, 248] on span "[DATE]" at bounding box center [323, 242] width 14 height 14
type input "[DATE]"
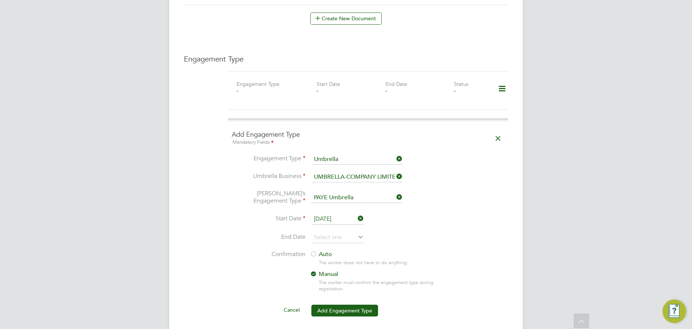
scroll to position [516, 0]
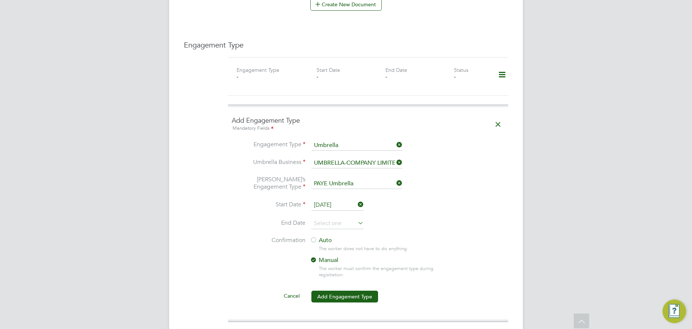
click at [331, 236] on label "Auto" at bounding box center [376, 240] width 133 height 8
click at [336, 291] on button "Add Engagement Type" at bounding box center [344, 297] width 67 height 12
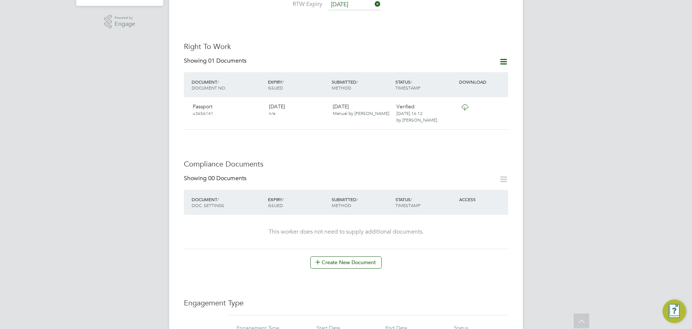
scroll to position [0, 0]
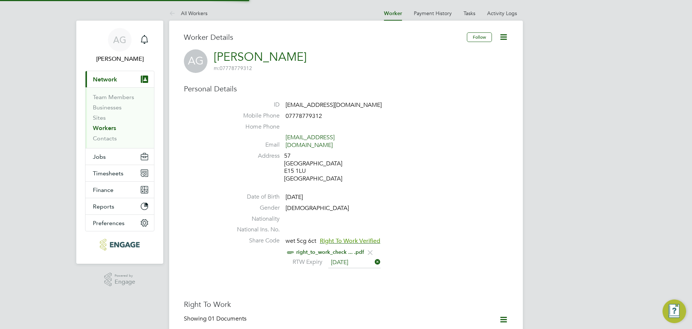
click at [111, 131] on link "Workers" at bounding box center [104, 127] width 23 height 7
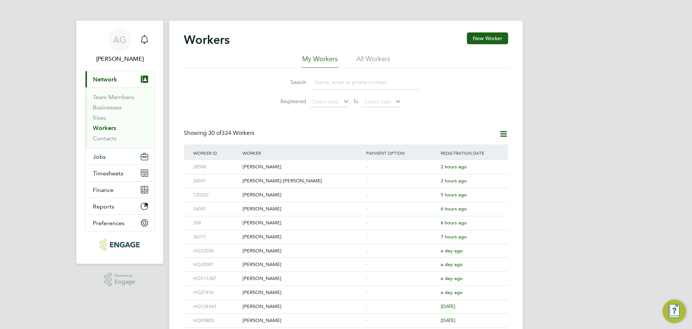
click at [369, 82] on input at bounding box center [365, 82] width 108 height 14
type input "s"
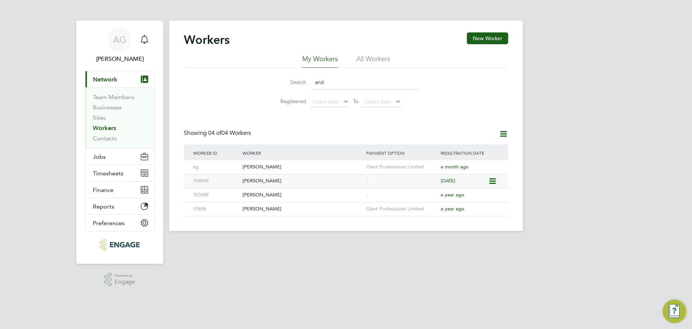
type input "and"
click at [294, 179] on div "[PERSON_NAME]" at bounding box center [302, 181] width 124 height 14
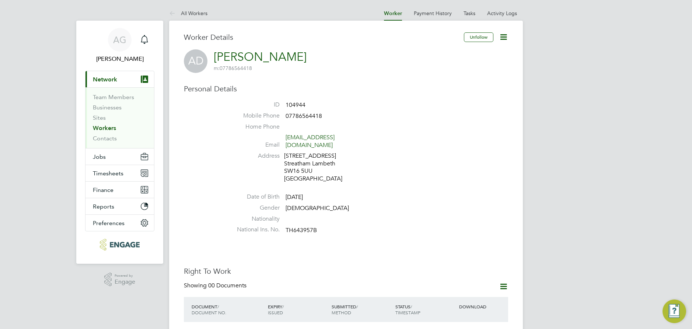
drag, startPoint x: 92, startPoint y: 290, endPoint x: 93, endPoint y: 297, distance: 7.4
click at [94, 292] on div ".st0{fill:#C0C1C2;} Powered by Engage" at bounding box center [119, 280] width 87 height 32
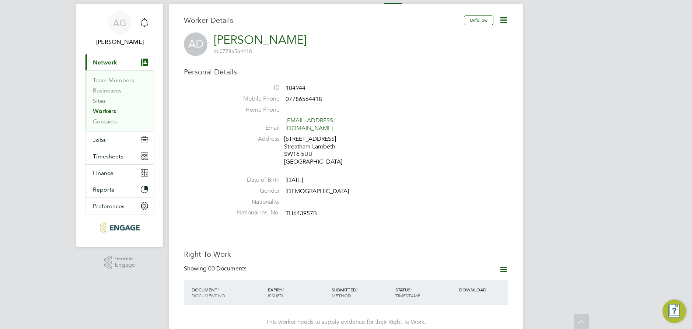
scroll to position [14, 0]
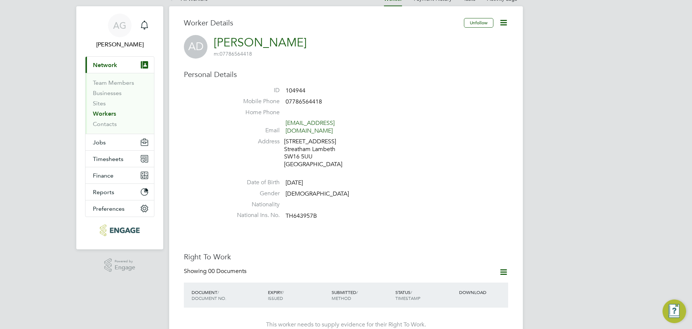
click at [109, 113] on link "Workers" at bounding box center [104, 113] width 23 height 7
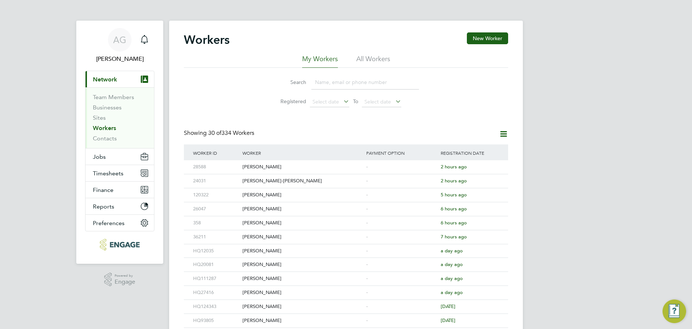
click at [328, 84] on input at bounding box center [365, 82] width 108 height 14
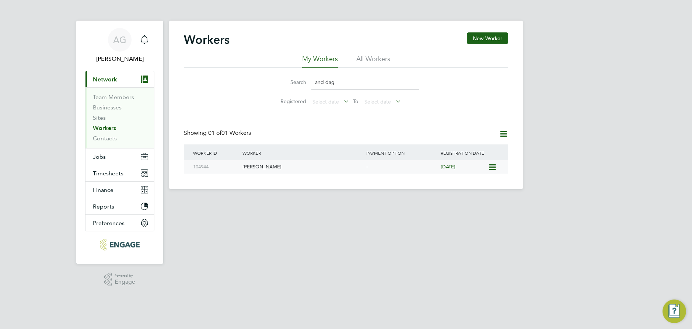
type input "and dag"
click at [285, 168] on div "[PERSON_NAME]" at bounding box center [302, 167] width 124 height 14
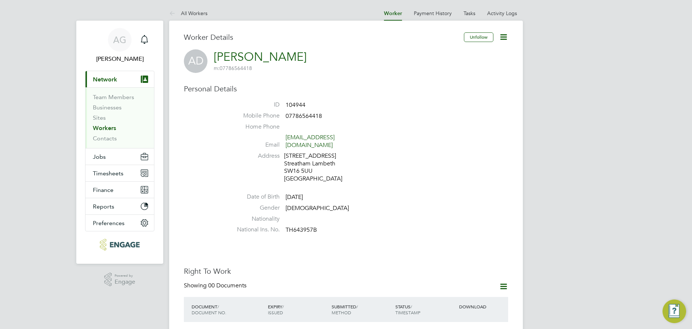
scroll to position [147, 0]
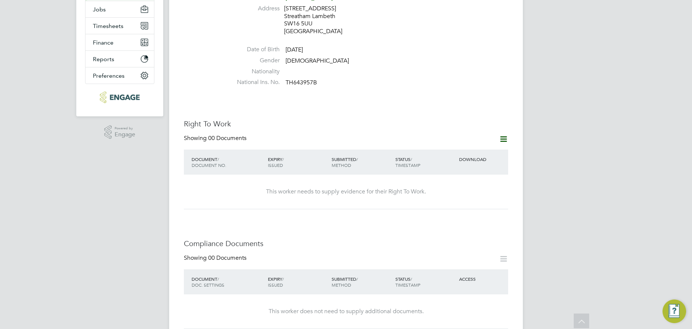
click at [501, 134] on icon at bounding box center [503, 138] width 9 height 9
click at [441, 150] on li "Add Right To Work Document" at bounding box center [462, 149] width 89 height 10
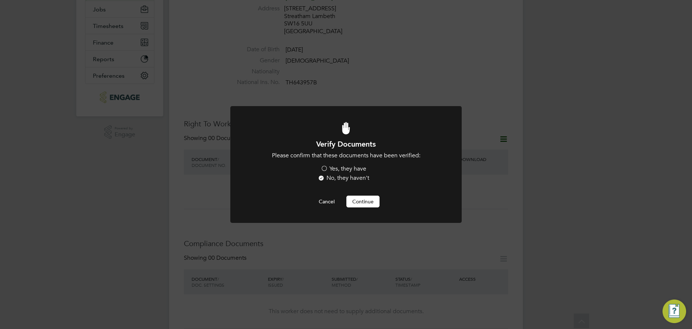
scroll to position [0, 0]
click at [356, 172] on label "Yes, they have" at bounding box center [343, 169] width 46 height 8
click at [0, 0] on input "Yes, they have" at bounding box center [0, 0] width 0 height 0
click at [363, 200] on button "Continue" at bounding box center [362, 202] width 33 height 12
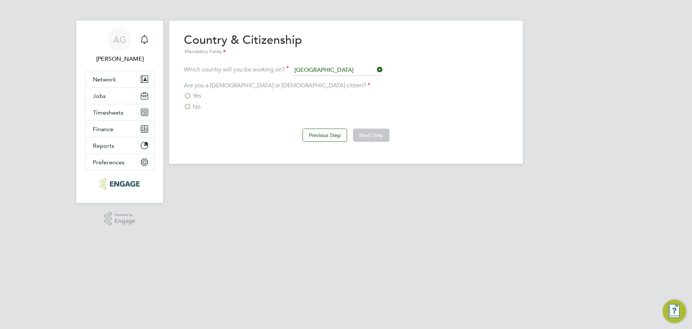
click at [191, 103] on label "No" at bounding box center [192, 106] width 17 height 7
click at [0, 0] on input "No" at bounding box center [0, 0] width 0 height 0
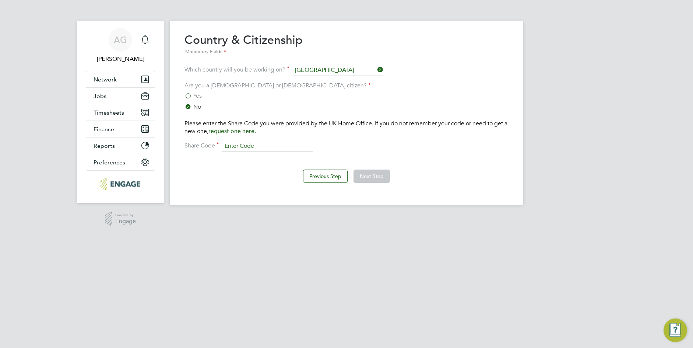
click at [238, 141] on input at bounding box center [267, 146] width 91 height 11
type input "WGN LCA 6E5"
click at [382, 176] on button "Next Step" at bounding box center [372, 175] width 36 height 13
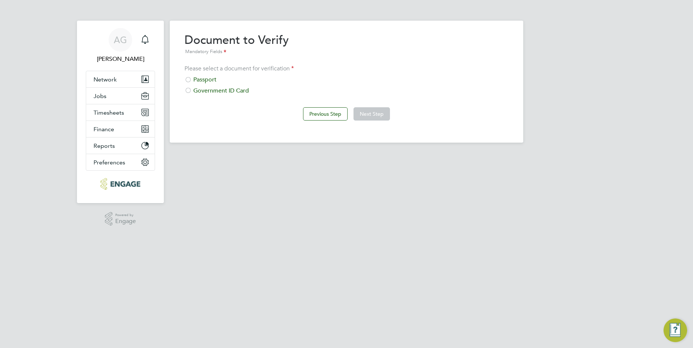
click at [211, 82] on div "Passport" at bounding box center [346, 80] width 324 height 8
click at [367, 112] on button "Next Step" at bounding box center [372, 113] width 36 height 13
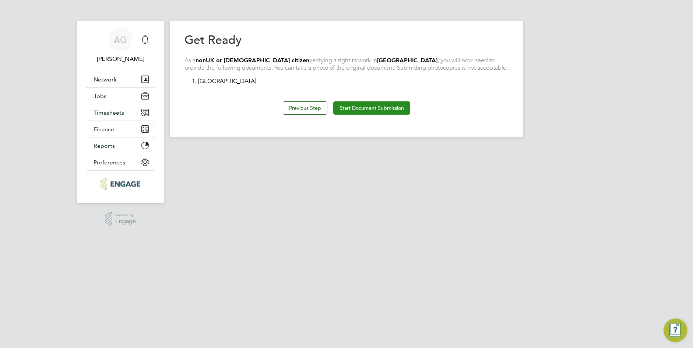
click at [380, 110] on button "Start Document Submission" at bounding box center [371, 107] width 77 height 13
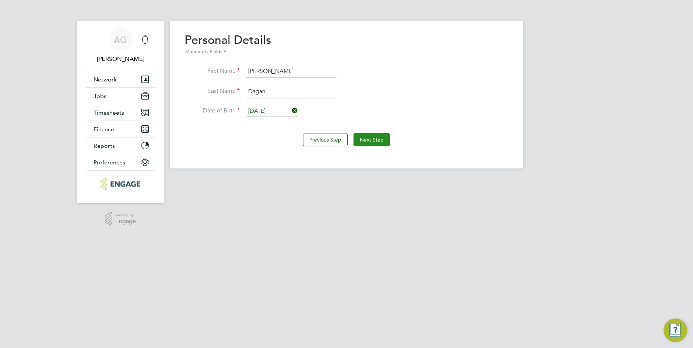
click at [380, 138] on button "Next Step" at bounding box center [372, 139] width 36 height 13
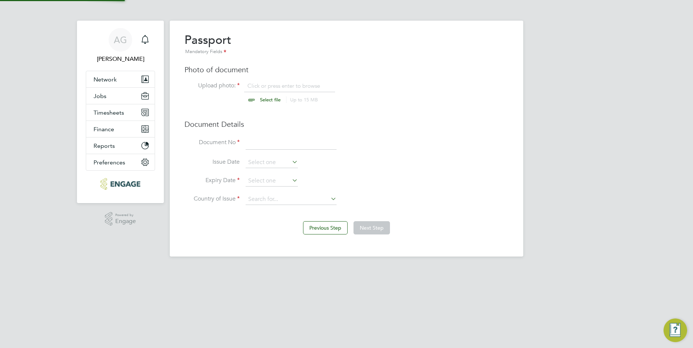
scroll to position [10, 91]
click at [279, 87] on input "file" at bounding box center [277, 93] width 116 height 22
click at [291, 161] on icon at bounding box center [291, 162] width 0 height 10
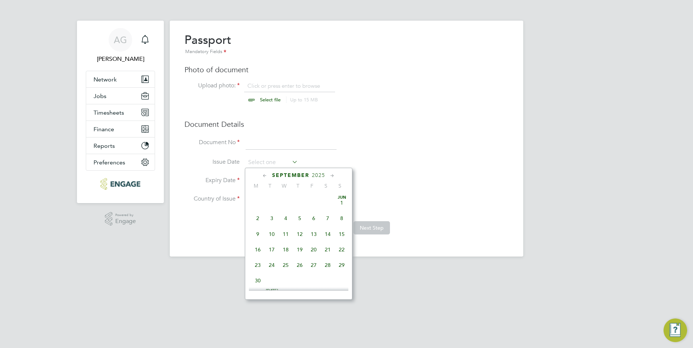
scroll to position [271, 0]
drag, startPoint x: 329, startPoint y: 112, endPoint x: 316, endPoint y: 123, distance: 17.2
click at [328, 112] on div "Passport Mandatory Fields Photo of document Upload photo: Click or press enter …" at bounding box center [346, 122] width 324 height 180
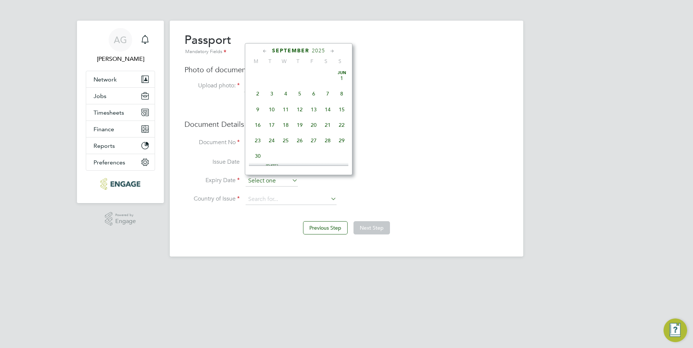
click at [285, 177] on input at bounding box center [272, 180] width 52 height 11
click at [318, 52] on span "2025" at bounding box center [318, 51] width 13 height 6
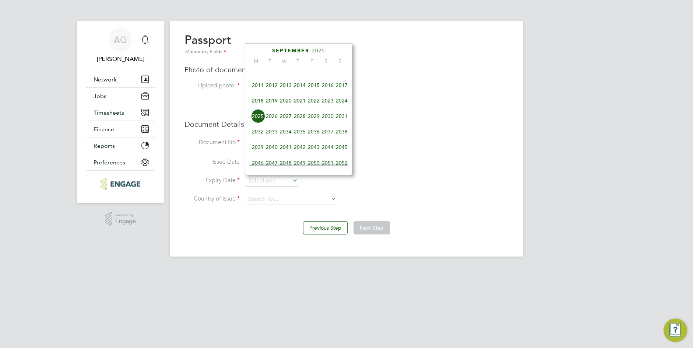
click at [314, 118] on span "2029" at bounding box center [314, 116] width 14 height 14
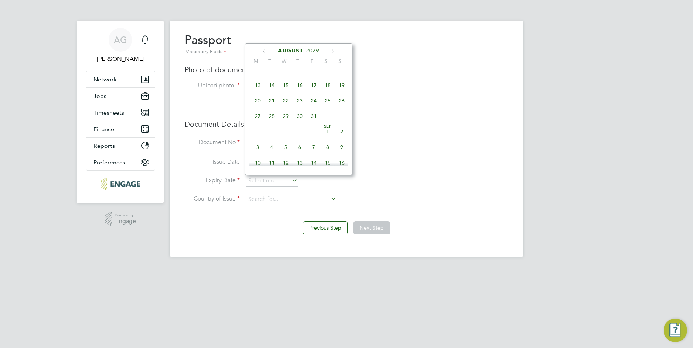
click at [267, 49] on icon at bounding box center [264, 51] width 7 height 8
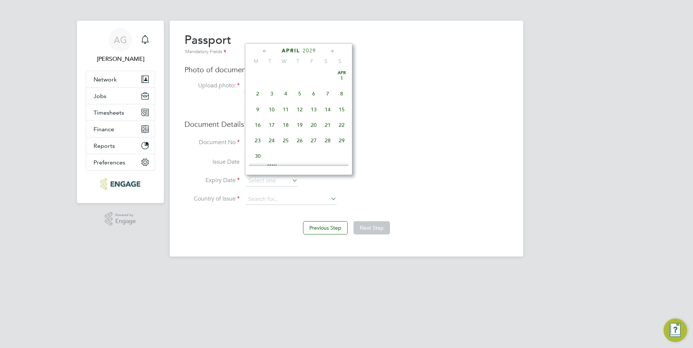
click at [275, 127] on span "17" at bounding box center [272, 125] width 14 height 14
type input "[DATE]"
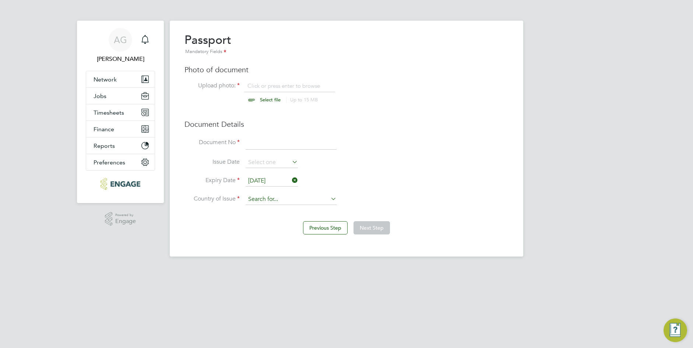
click at [268, 198] on input at bounding box center [291, 199] width 91 height 11
click at [261, 217] on b "[GEOGRAPHIC_DATA]" at bounding box center [275, 220] width 54 height 6
type input "[GEOGRAPHIC_DATA]"
click at [299, 138] on input at bounding box center [291, 142] width 91 height 13
type input "b03301602"
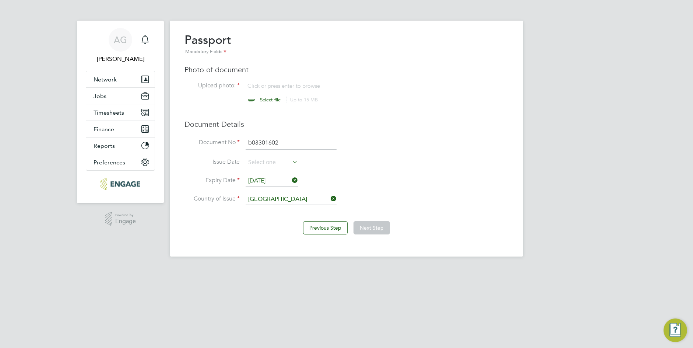
click at [480, 230] on div "Previous Step Next Step" at bounding box center [346, 226] width 324 height 29
click at [245, 85] on input "file" at bounding box center [277, 93] width 116 height 22
type input "C:\fakepath\[PERSON_NAME] passport.jpg"
click at [372, 222] on button "Next Step" at bounding box center [372, 227] width 36 height 13
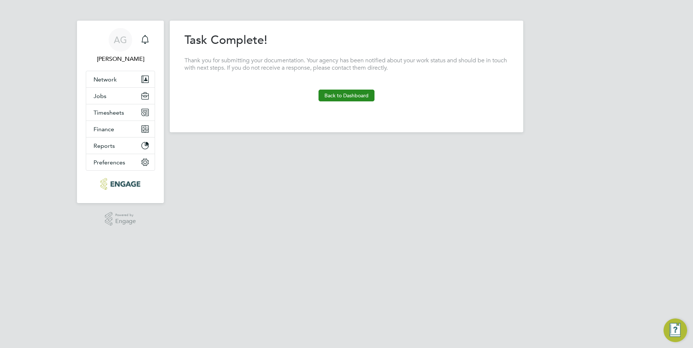
click at [352, 91] on button "Back to Dashboard" at bounding box center [347, 95] width 56 height 12
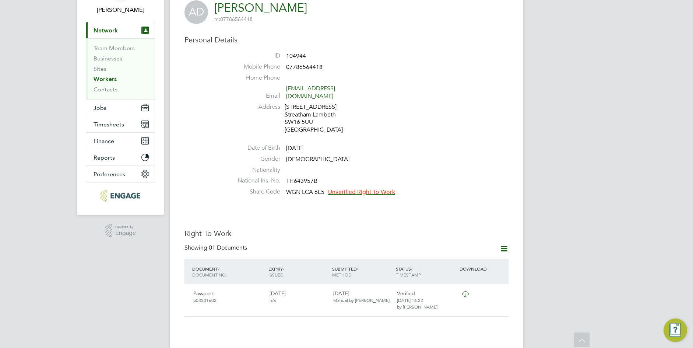
scroll to position [37, 0]
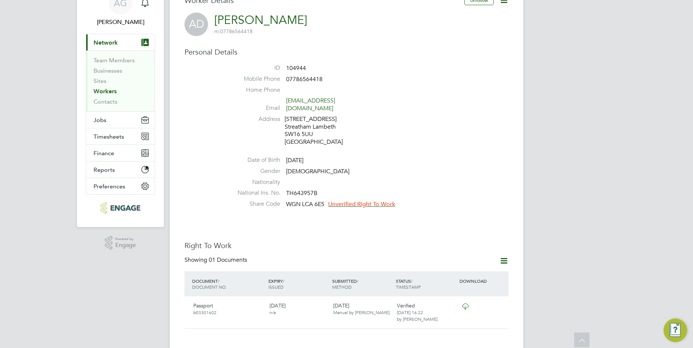
click at [353, 200] on span "Unverified Right To Work" at bounding box center [361, 203] width 67 height 7
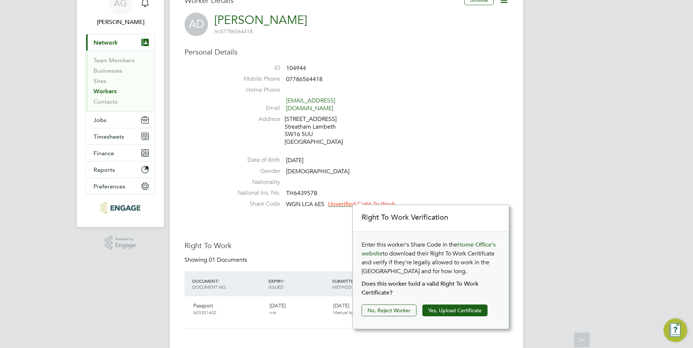
scroll to position [8, 67]
click at [455, 312] on button "Yes, Upload Certificate" at bounding box center [454, 310] width 65 height 12
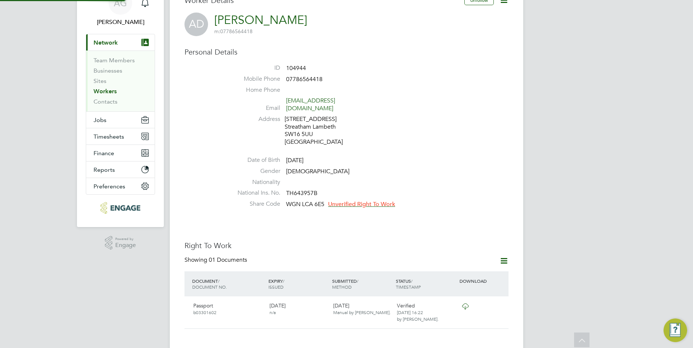
scroll to position [27, 157]
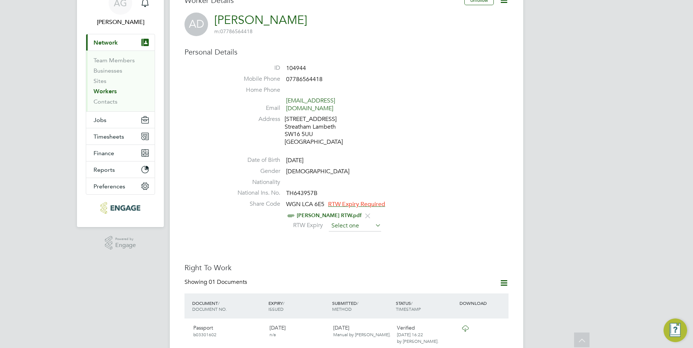
click at [366, 220] on input at bounding box center [355, 225] width 52 height 11
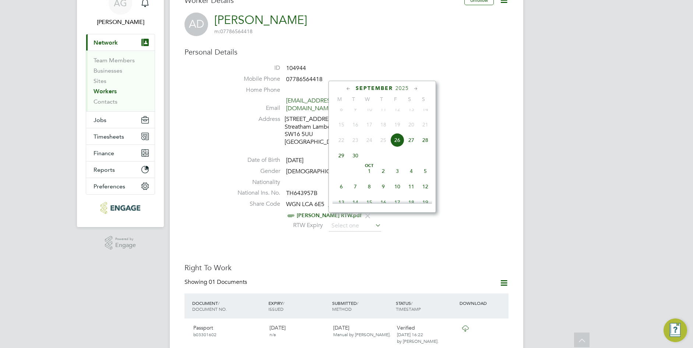
click at [407, 88] on span "2025" at bounding box center [402, 88] width 13 height 6
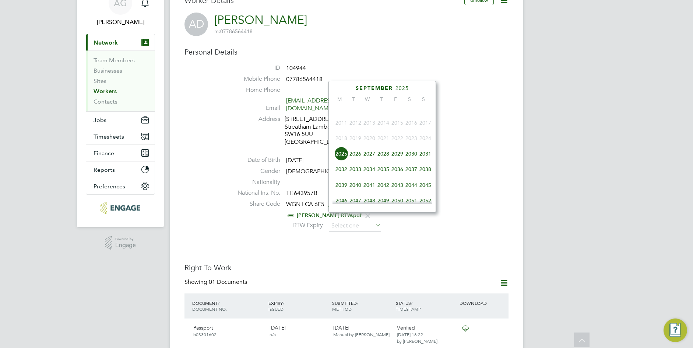
click at [360, 157] on span "2026" at bounding box center [355, 154] width 14 height 14
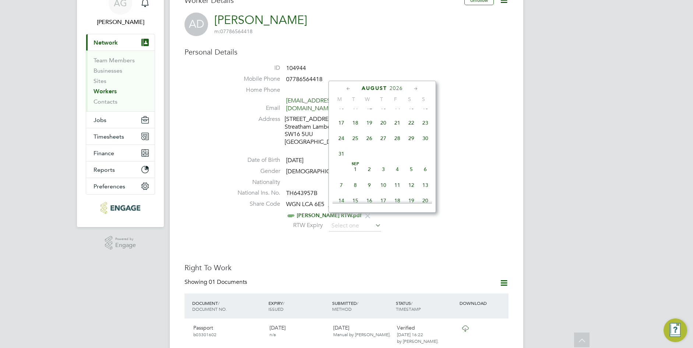
click at [414, 86] on icon at bounding box center [415, 89] width 7 height 8
click at [424, 144] on span "15" at bounding box center [425, 137] width 14 height 14
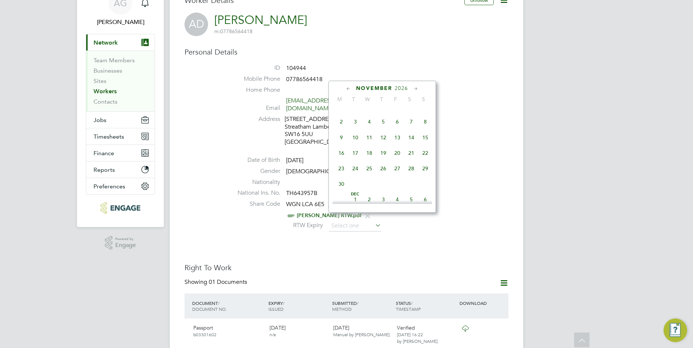
type input "[DATE]"
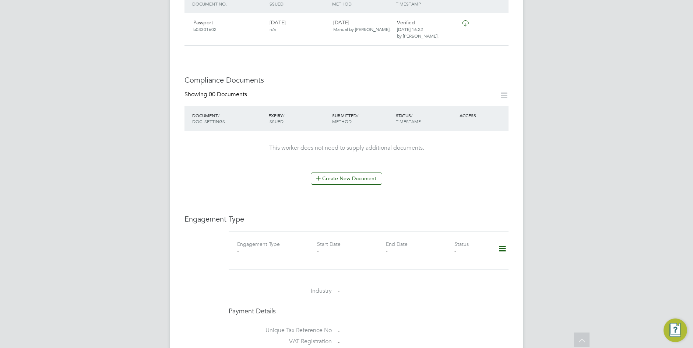
scroll to position [368, 0]
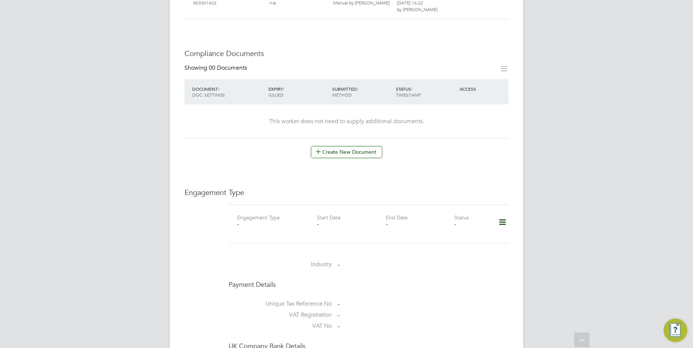
click at [498, 214] on icon at bounding box center [502, 222] width 13 height 17
click at [451, 246] on li "Add Engagement Type" at bounding box center [465, 246] width 84 height 10
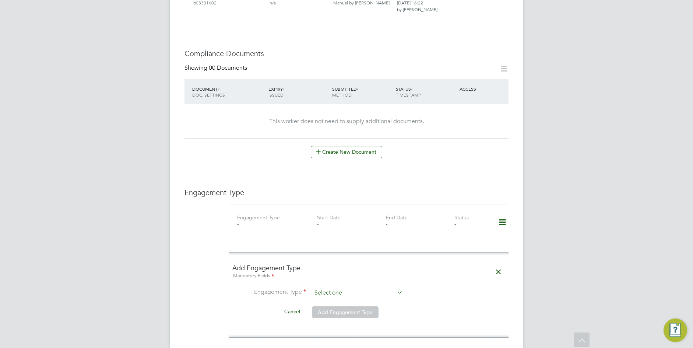
click at [349, 288] on input at bounding box center [357, 293] width 91 height 10
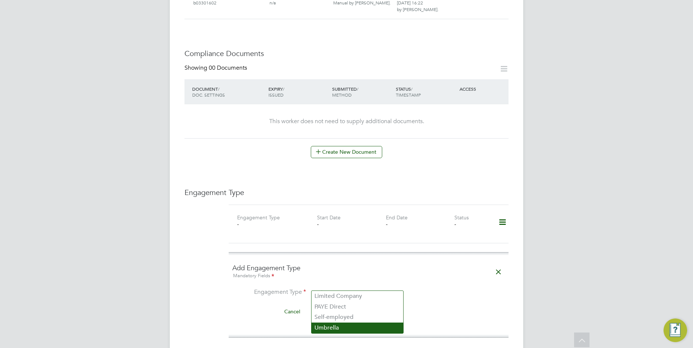
click at [344, 326] on li "Umbrella" at bounding box center [358, 327] width 92 height 11
type input "Umbrella"
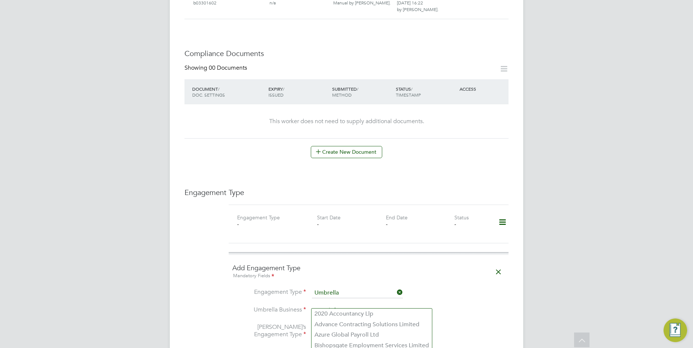
click at [334, 305] on input at bounding box center [357, 310] width 91 height 10
click at [341, 328] on li "UMBRELLA -COMPANY LIMITED" at bounding box center [358, 334] width 93 height 11
type input "UMBRELLA-COMPANY LIMITED"
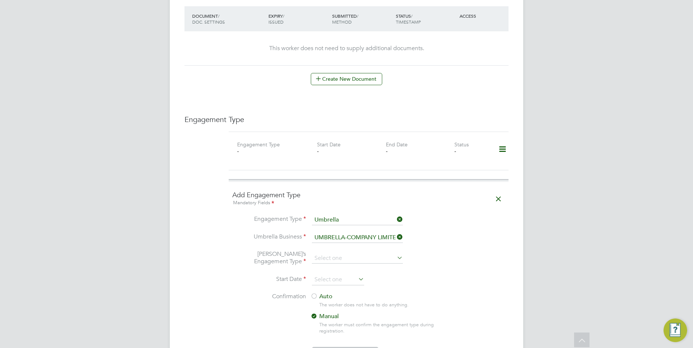
scroll to position [442, 0]
click at [345, 252] on input at bounding box center [357, 257] width 91 height 10
click at [356, 306] on li "PAYE Umbrella" at bounding box center [358, 303] width 92 height 11
type input "PAYE Umbrella"
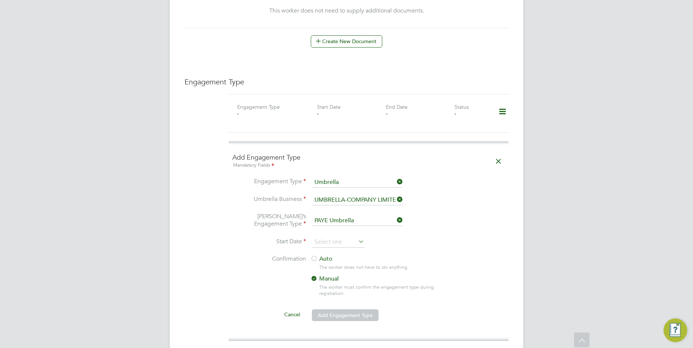
click at [337, 229] on li "Umbrella’s Engagement Type PAYE Umbrella" at bounding box center [368, 224] width 273 height 24
click at [337, 236] on input at bounding box center [338, 241] width 52 height 11
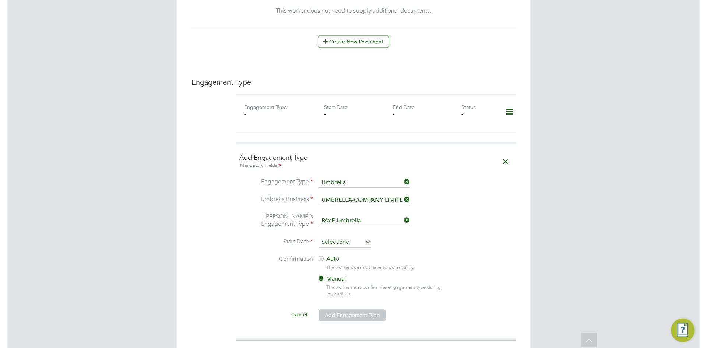
scroll to position [271, 0]
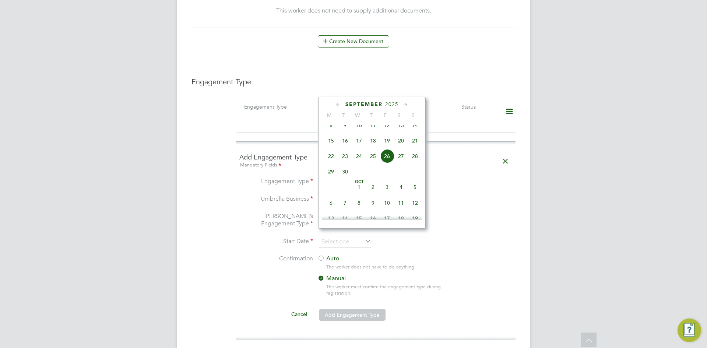
click at [339, 105] on icon at bounding box center [338, 105] width 7 height 8
click at [330, 210] on span "[DATE]" at bounding box center [331, 205] width 14 height 14
type input "[DATE]"
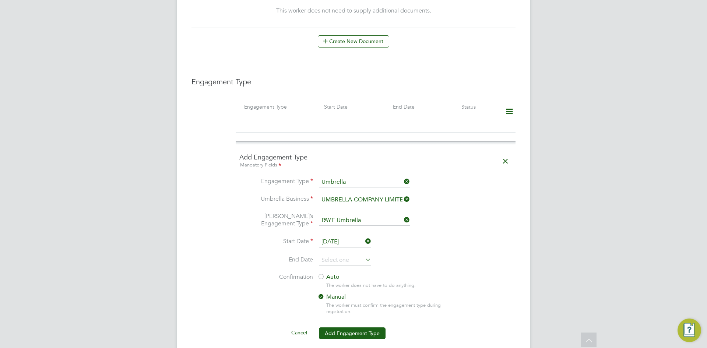
scroll to position [516, 0]
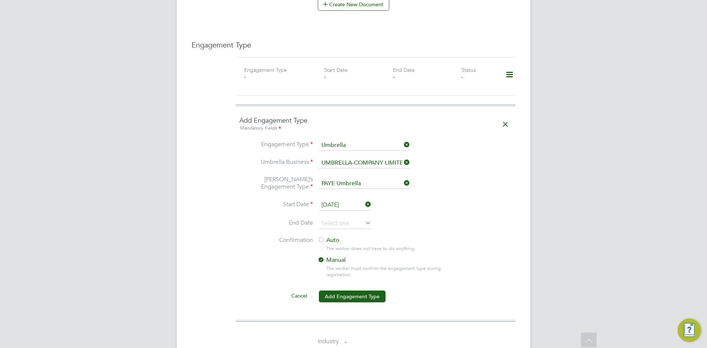
click at [333, 236] on label "Auto" at bounding box center [383, 240] width 133 height 8
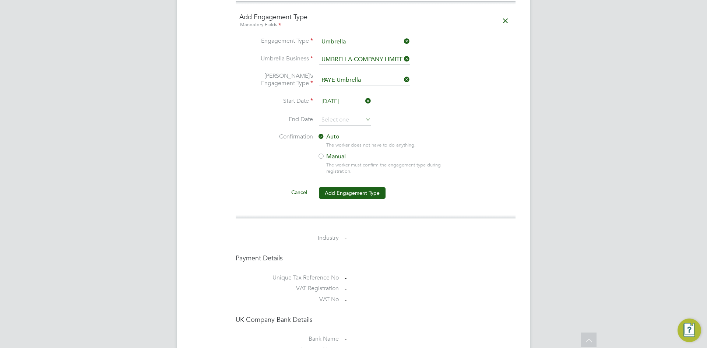
scroll to position [626, 0]
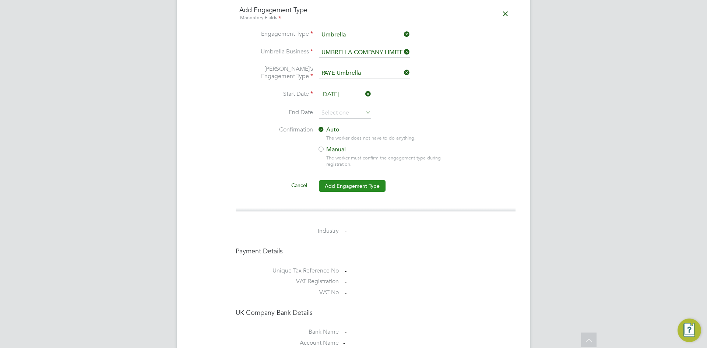
click at [360, 180] on button "Add Engagement Type" at bounding box center [352, 186] width 67 height 12
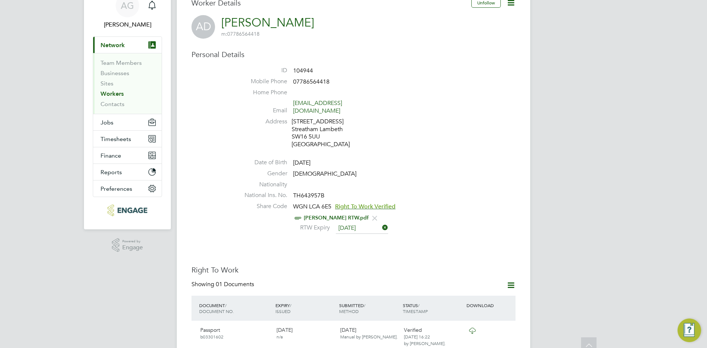
scroll to position [0, 0]
